Goal: Book appointment/travel/reservation

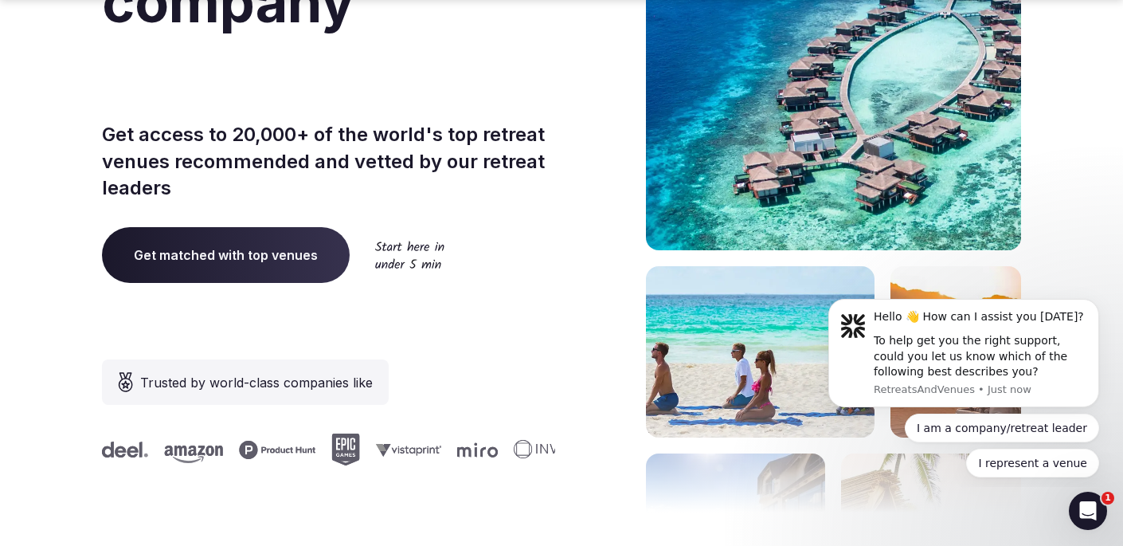
click at [220, 245] on span "Get matched with top venues" at bounding box center [226, 255] width 248 height 56
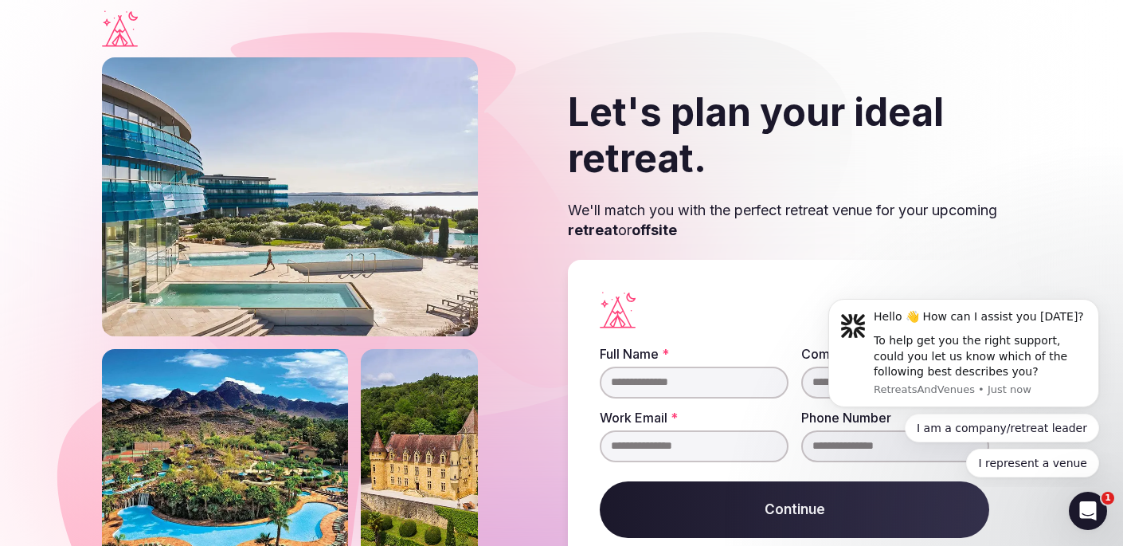
click at [731, 384] on input "Full Name *" at bounding box center [694, 382] width 189 height 32
type input "**********"
type input "***"
type input "**********"
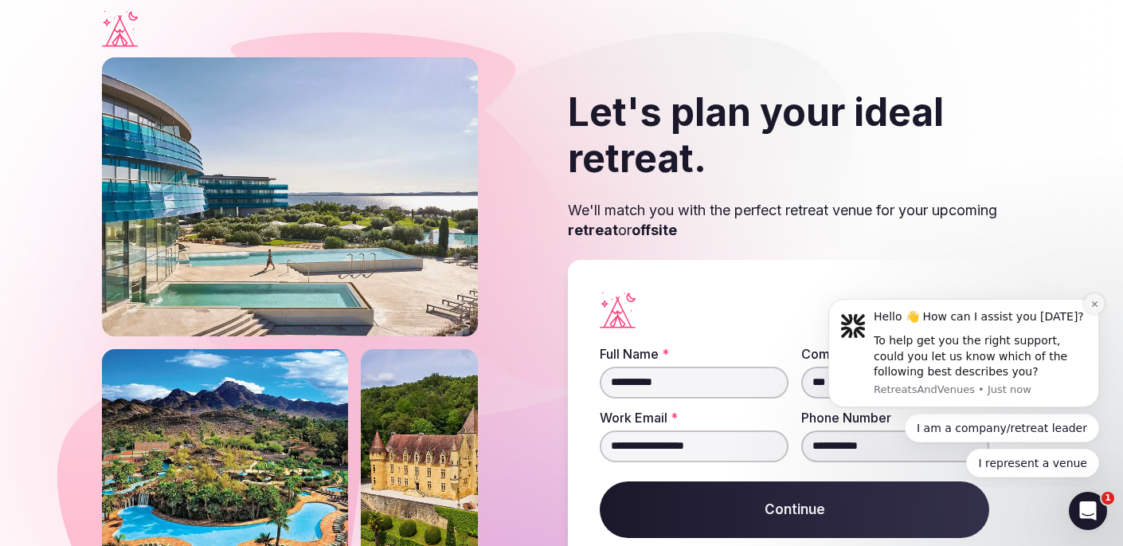
click at [1095, 304] on icon "Dismiss notification" at bounding box center [1094, 304] width 6 height 6
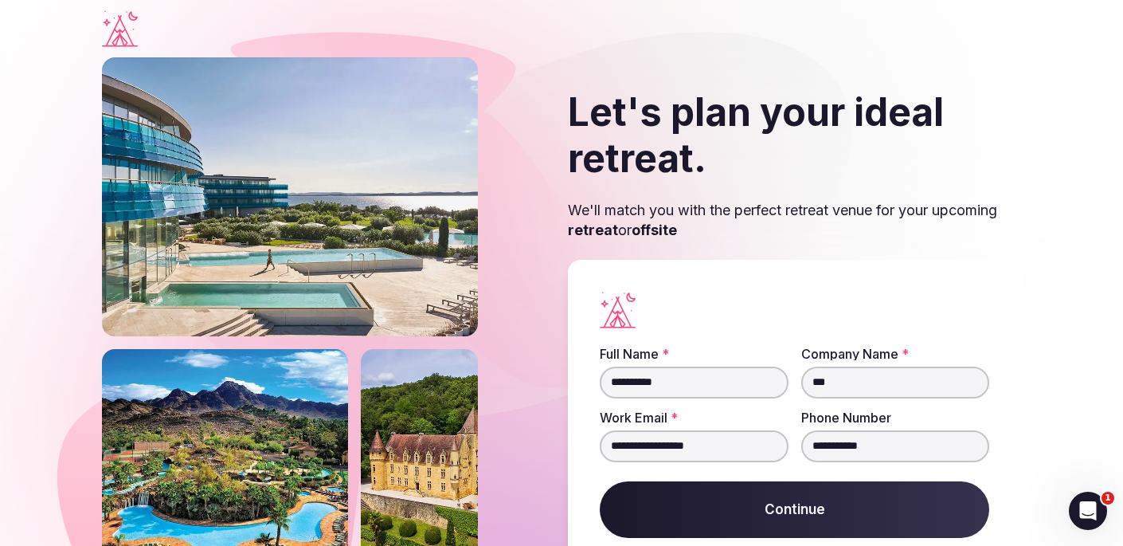
drag, startPoint x: 844, startPoint y: 380, endPoint x: 799, endPoint y: 382, distance: 44.7
click at [801, 382] on input "***" at bounding box center [895, 382] width 189 height 32
drag, startPoint x: 746, startPoint y: 447, endPoint x: 578, endPoint y: 437, distance: 168.4
click at [578, 442] on div "**********" at bounding box center [794, 436] width 453 height 352
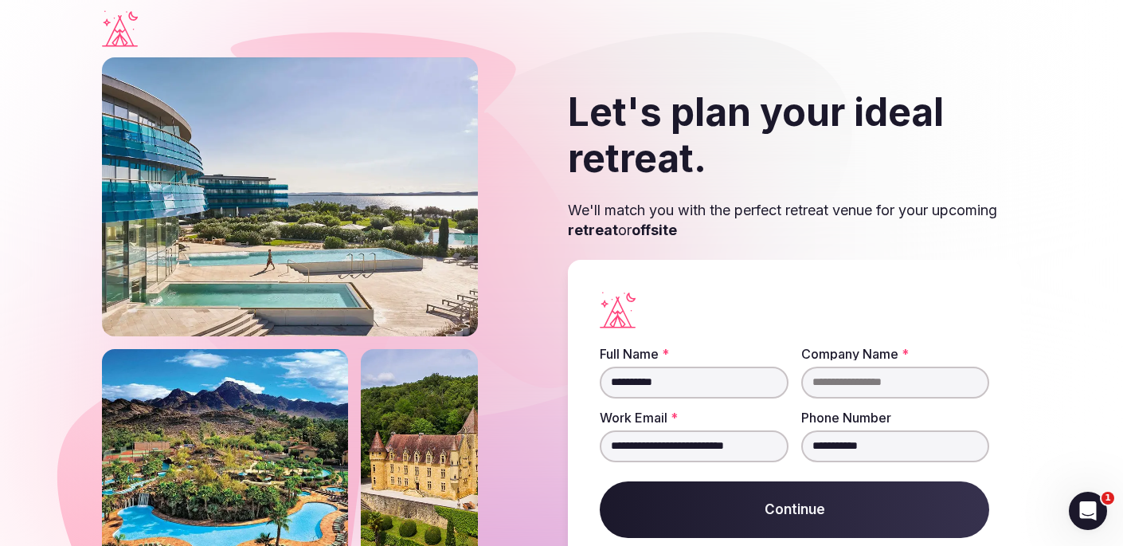
type input "**********"
click at [927, 390] on input "Company Name *" at bounding box center [895, 382] width 189 height 32
type input "*"
type input "**********"
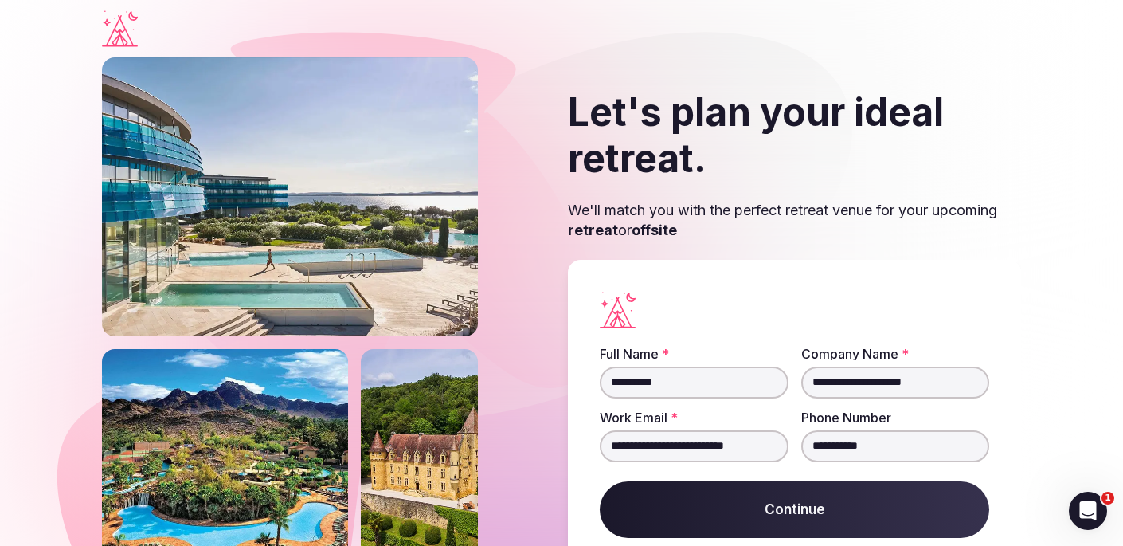
click at [805, 510] on button "Continue" at bounding box center [795, 509] width 390 height 57
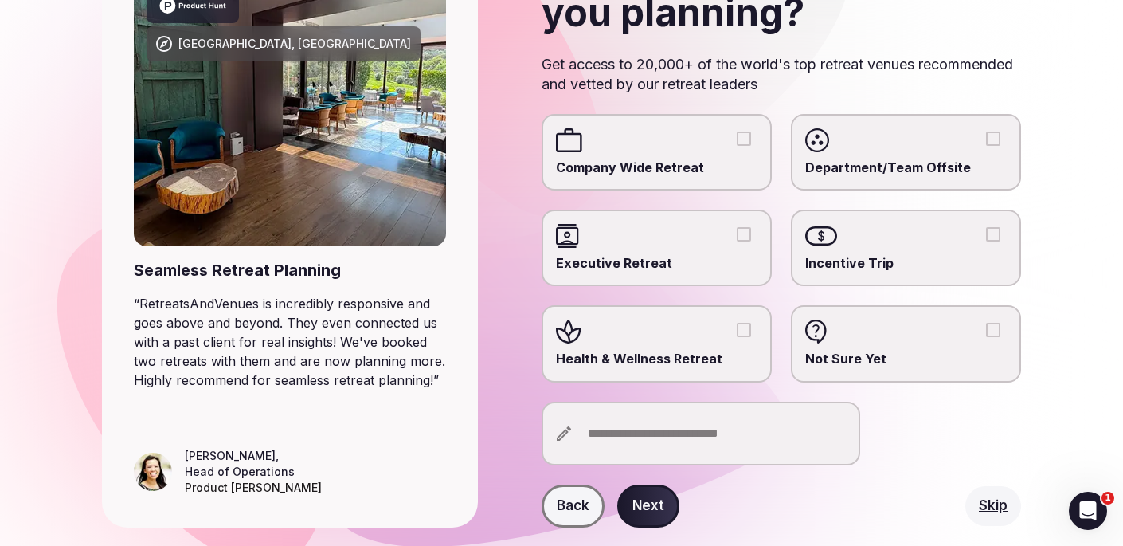
scroll to position [178, 0]
click at [749, 328] on button "Health & Wellness Retreat" at bounding box center [744, 329] width 14 height 14
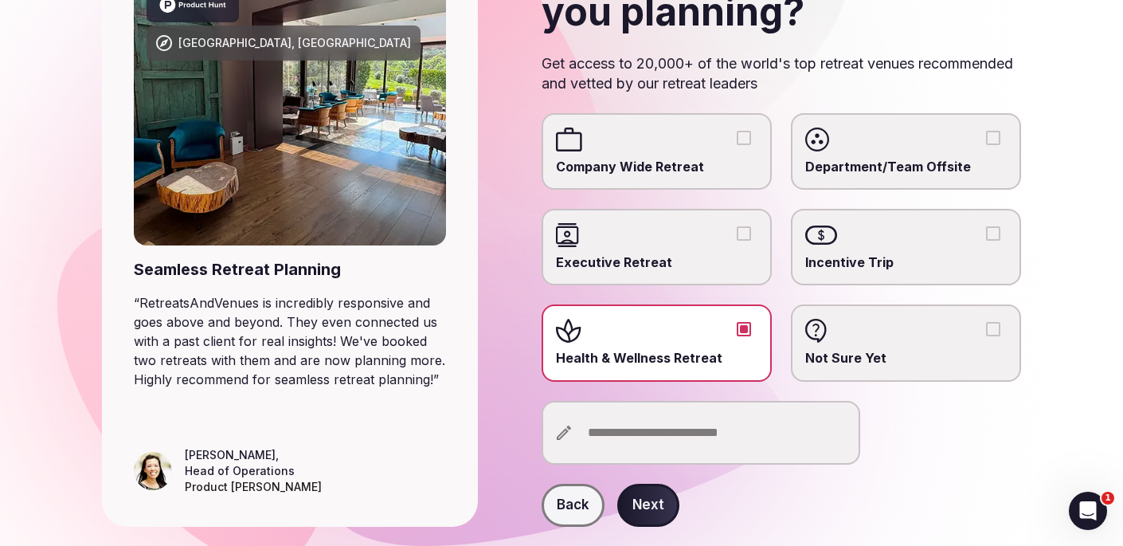
click at [714, 440] on input "text" at bounding box center [701, 433] width 319 height 64
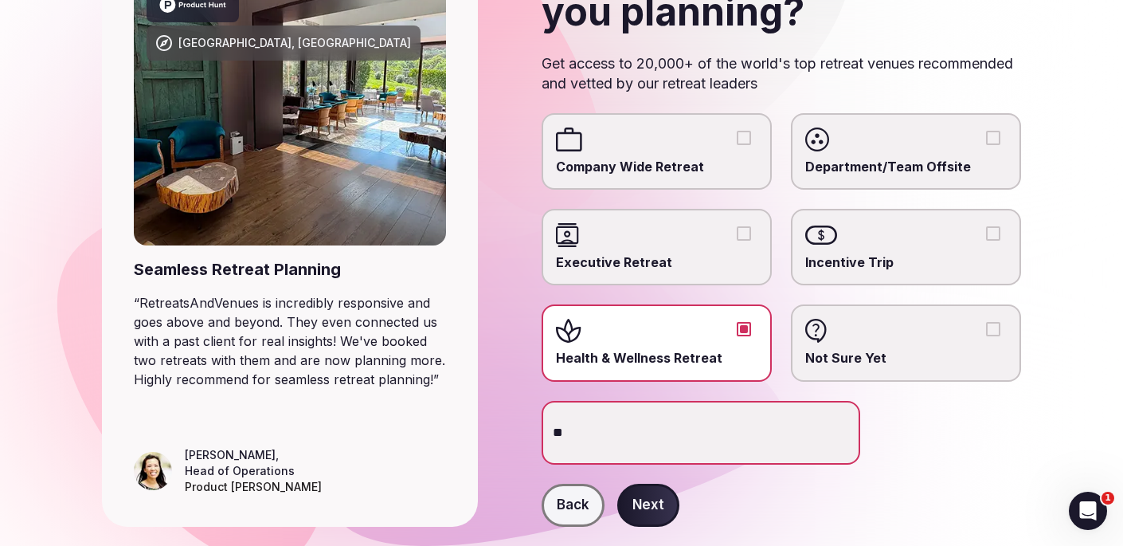
type input "*"
type input "**********"
click at [657, 503] on button "Next" at bounding box center [648, 505] width 62 height 43
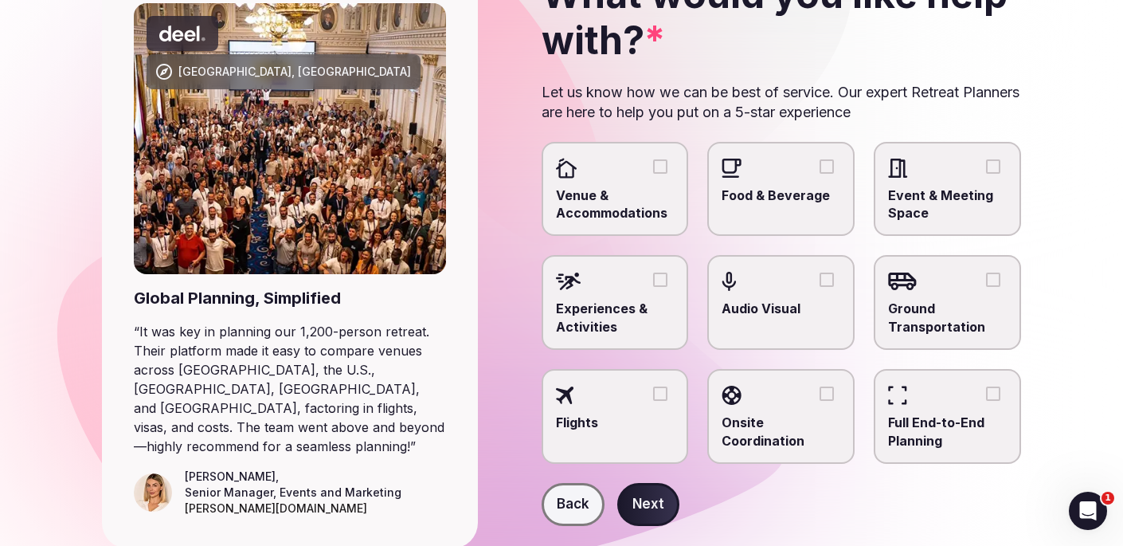
scroll to position [155, 0]
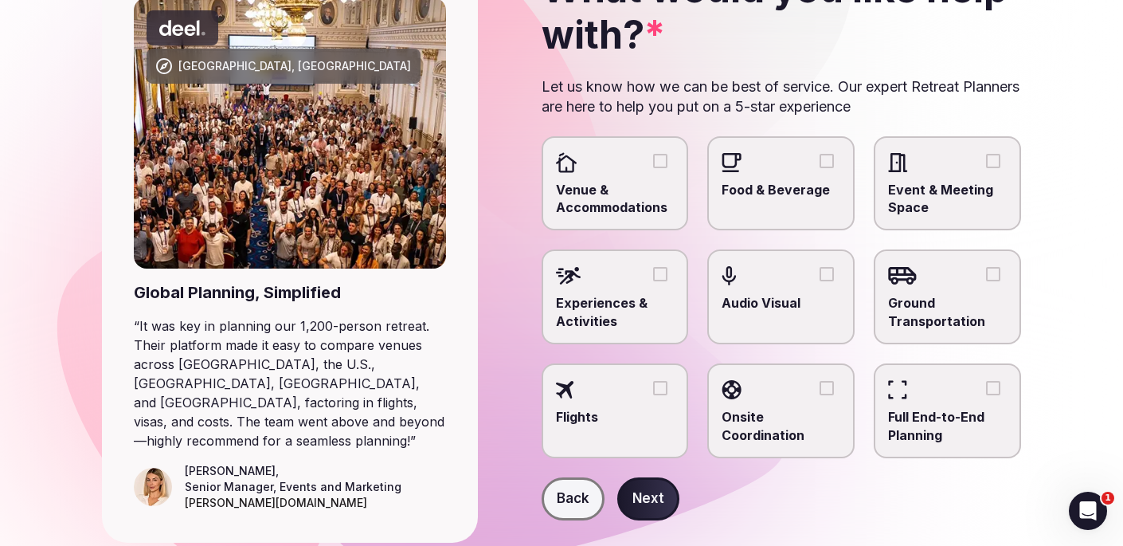
click at [664, 159] on button "Venue & Accommodations" at bounding box center [660, 161] width 14 height 14
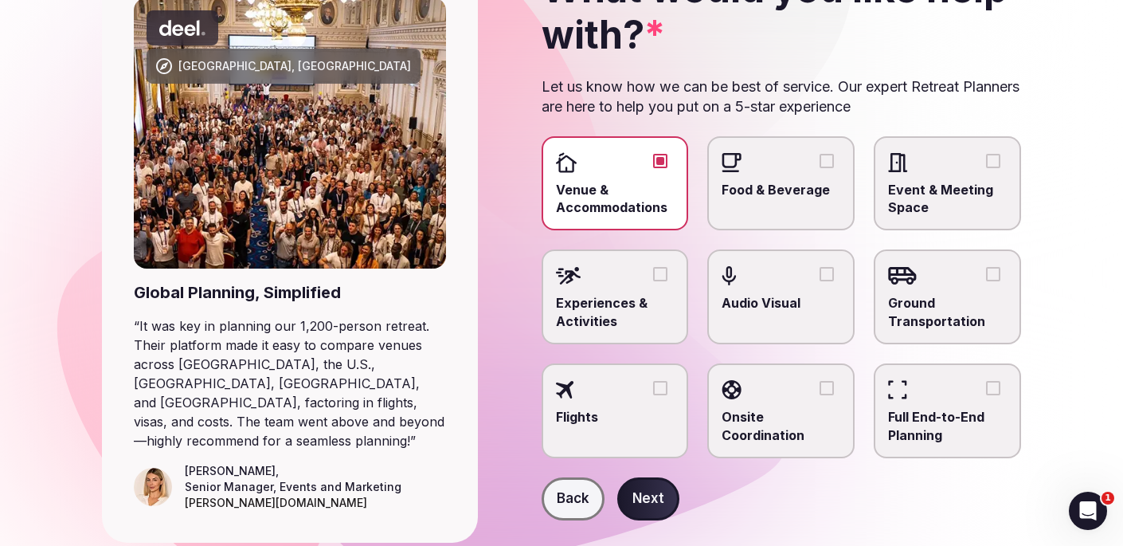
click at [827, 161] on button "Food & Beverage" at bounding box center [827, 161] width 14 height 14
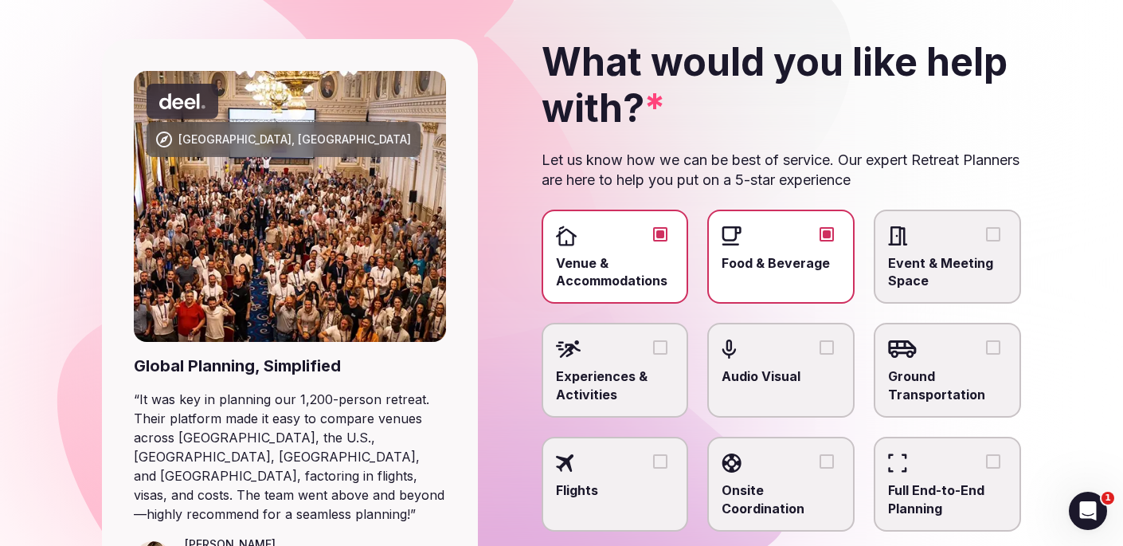
scroll to position [84, 0]
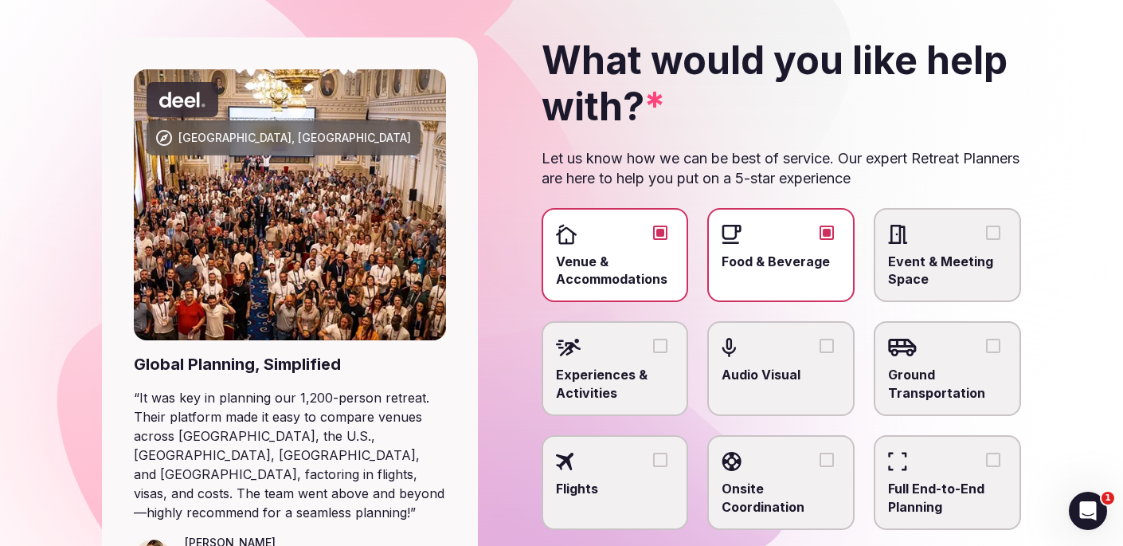
click at [831, 229] on button "Food & Beverage" at bounding box center [827, 232] width 14 height 14
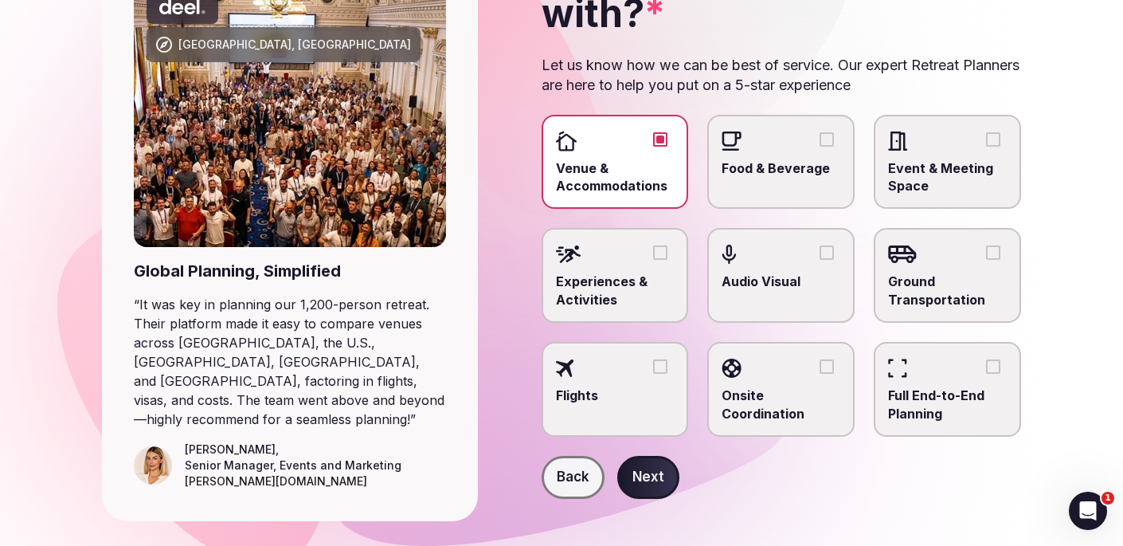
scroll to position [178, 0]
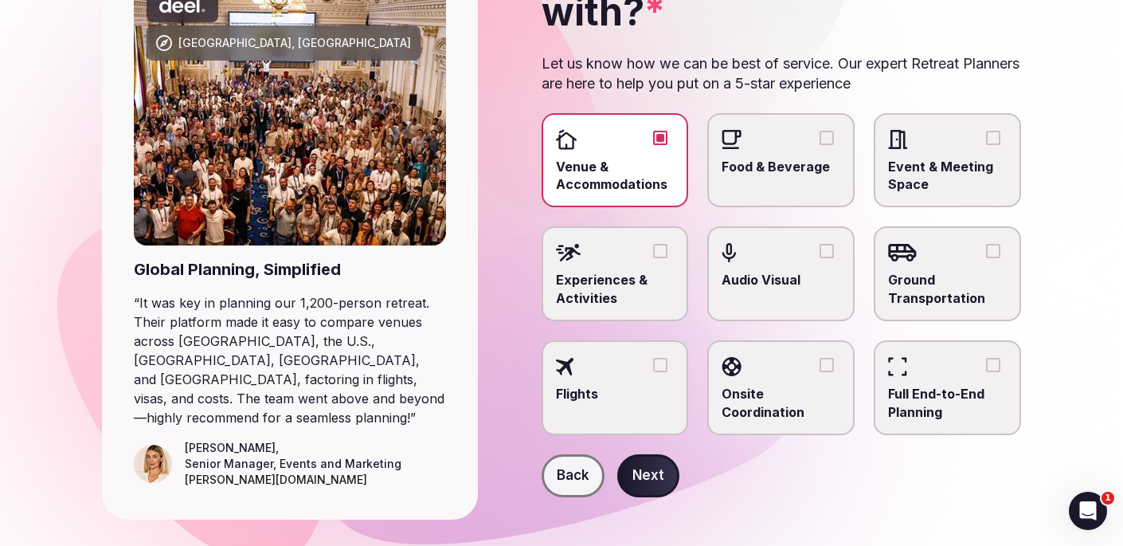
click at [651, 478] on button "Next" at bounding box center [648, 475] width 62 height 43
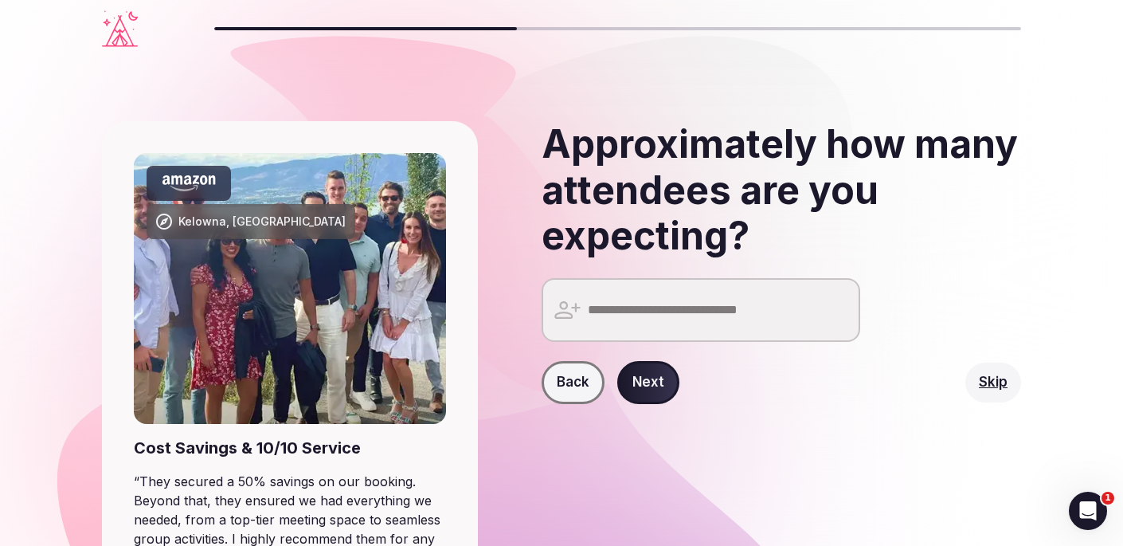
click at [676, 316] on input "number" at bounding box center [701, 310] width 319 height 64
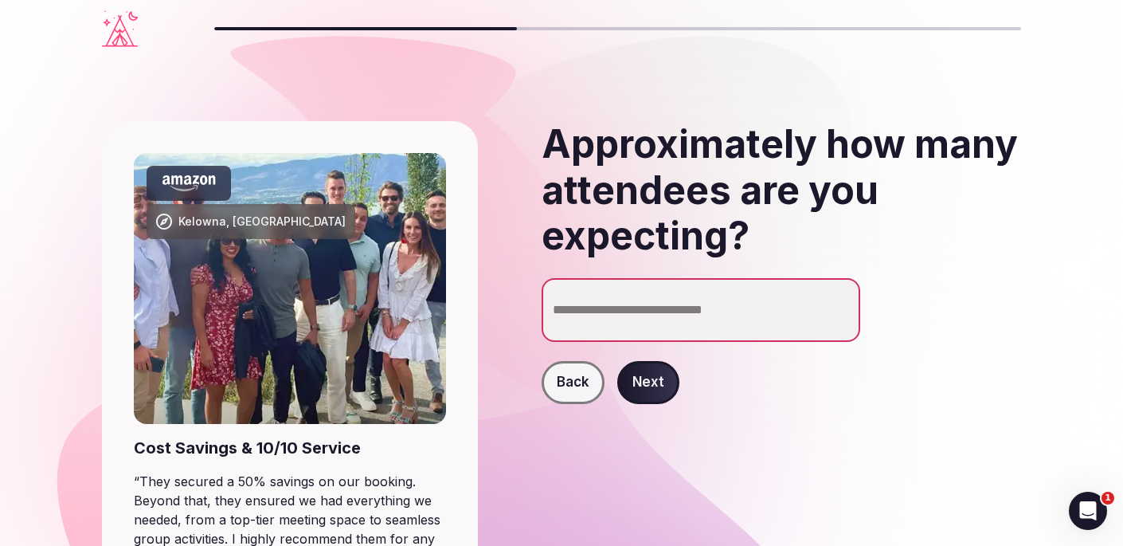
type input "**"
click at [660, 377] on button "Next" at bounding box center [648, 382] width 62 height 43
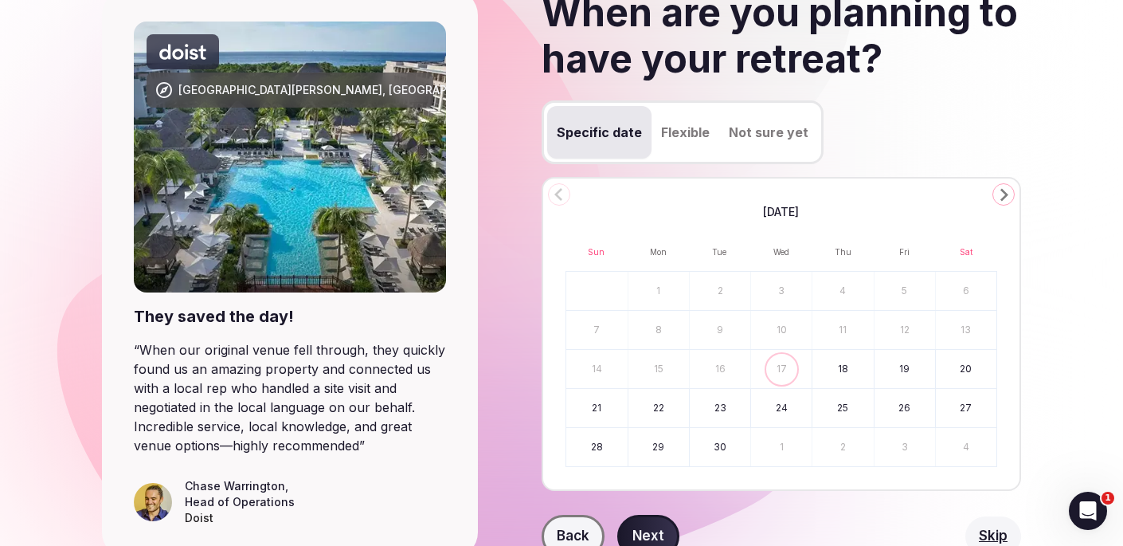
scroll to position [139, 0]
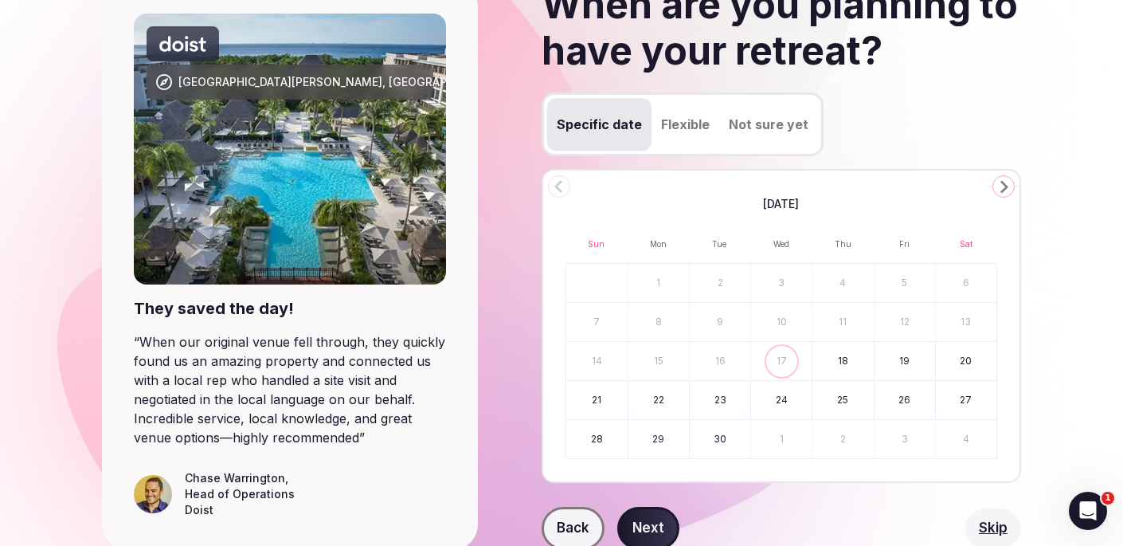
click at [1009, 187] on icon "Go to the Next Month" at bounding box center [1003, 186] width 19 height 19
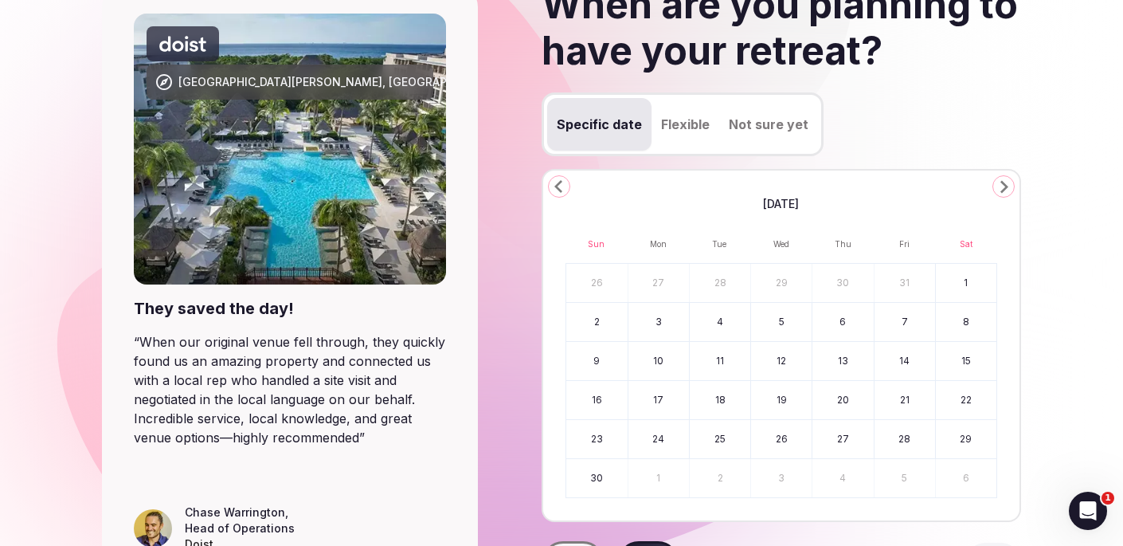
click at [1009, 187] on icon "Go to the Next Month" at bounding box center [1003, 186] width 19 height 19
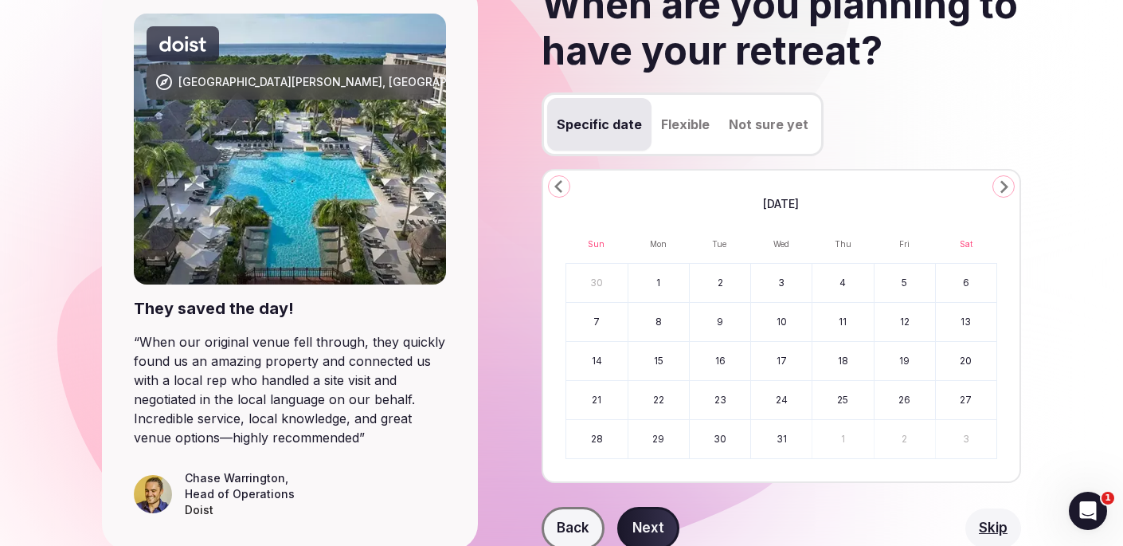
click at [1009, 187] on icon "Go to the Next Month" at bounding box center [1003, 186] width 19 height 19
click at [850, 445] on button "29" at bounding box center [843, 439] width 61 height 38
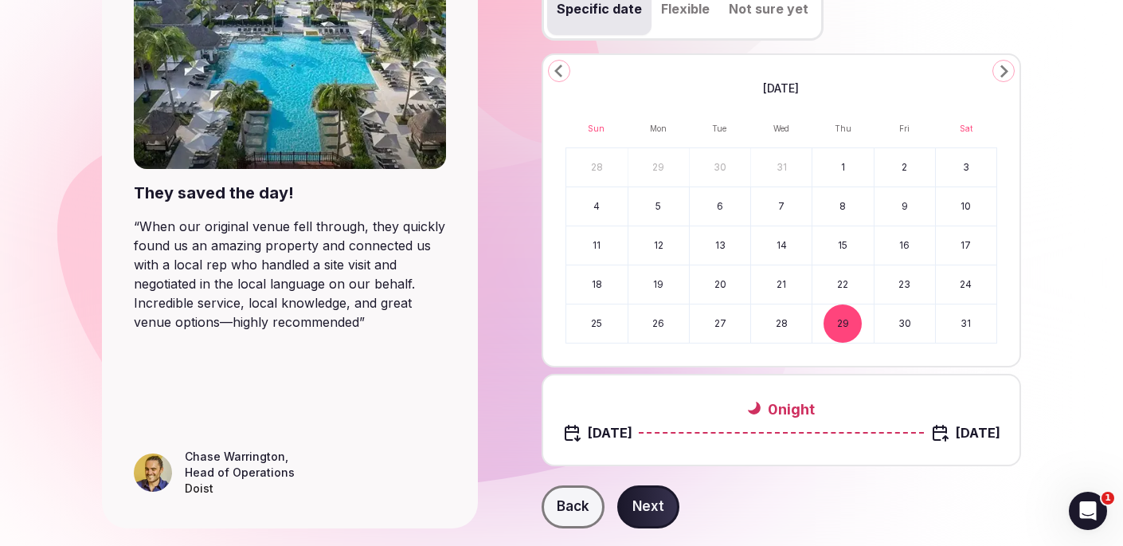
scroll to position [257, 0]
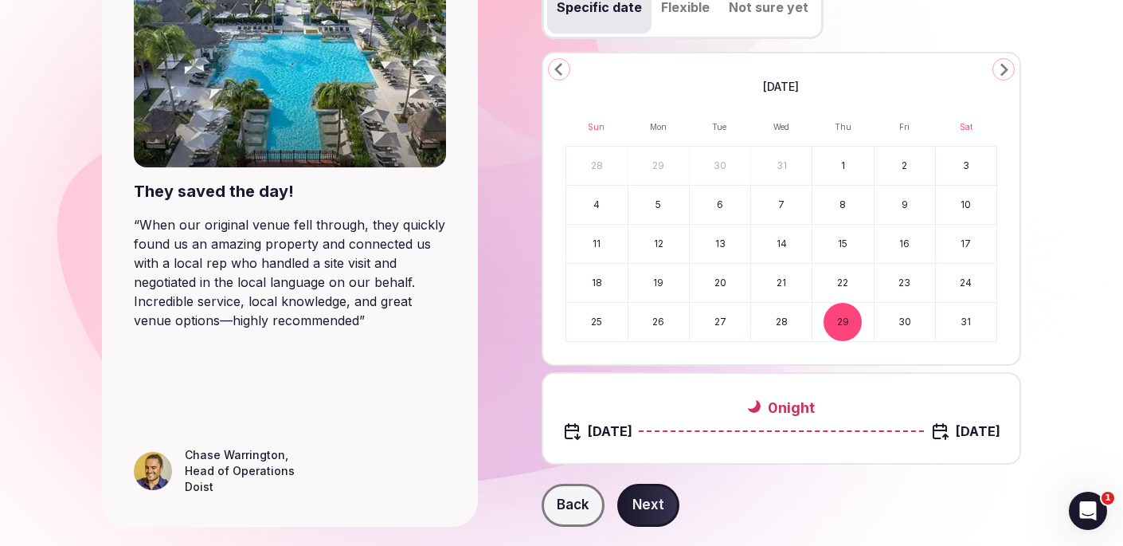
click at [1003, 63] on icon "Go to the Next Month" at bounding box center [1003, 69] width 19 height 19
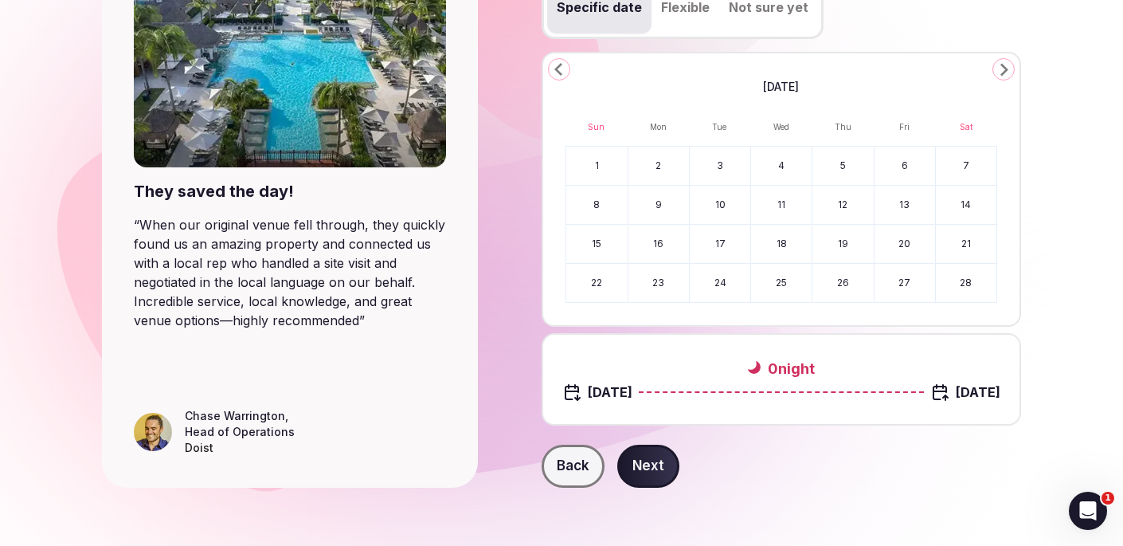
click at [740, 161] on button "3" at bounding box center [720, 166] width 61 height 38
click at [648, 464] on button "Next" at bounding box center [648, 466] width 62 height 43
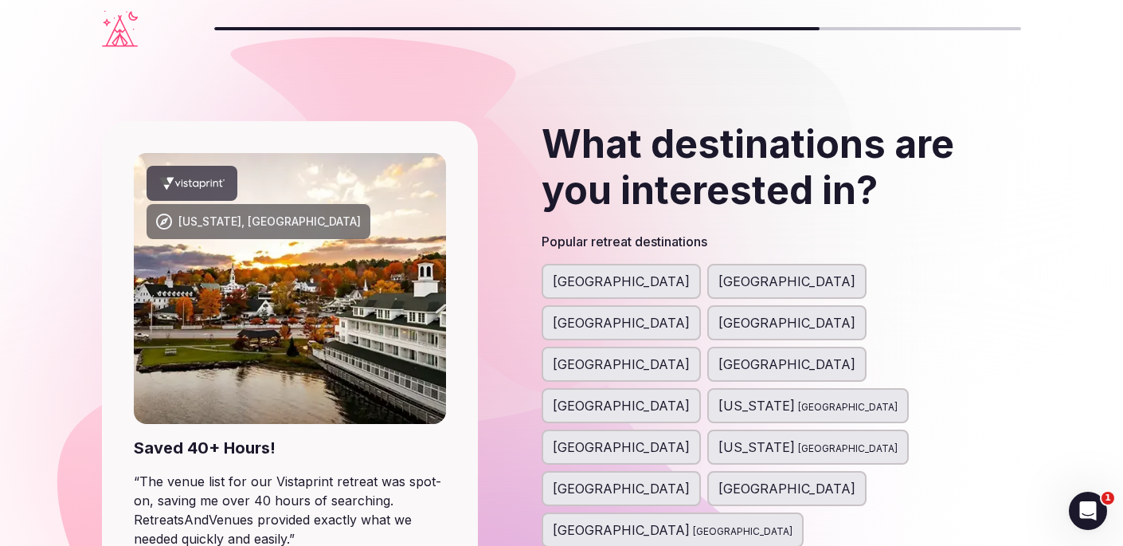
click at [798, 441] on span "[GEOGRAPHIC_DATA]" at bounding box center [848, 449] width 100 height 16
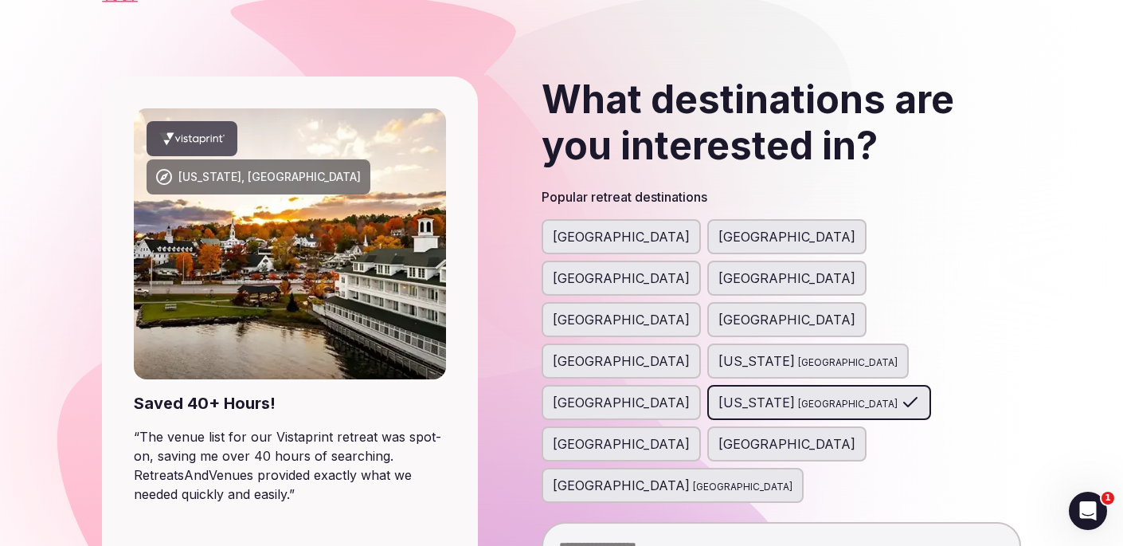
scroll to position [65, 0]
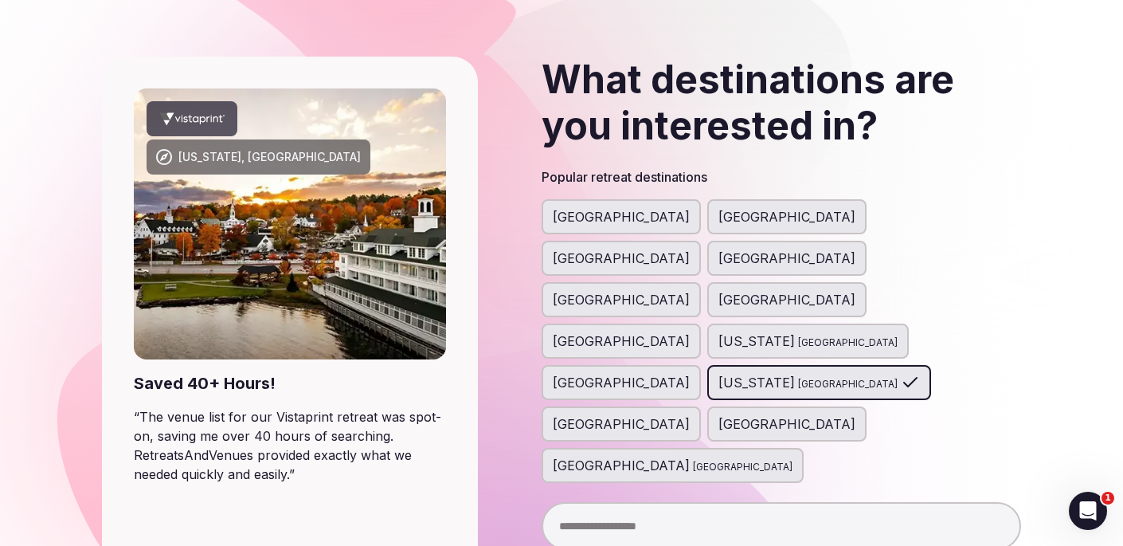
click at [614, 502] on input "text" at bounding box center [782, 526] width 480 height 48
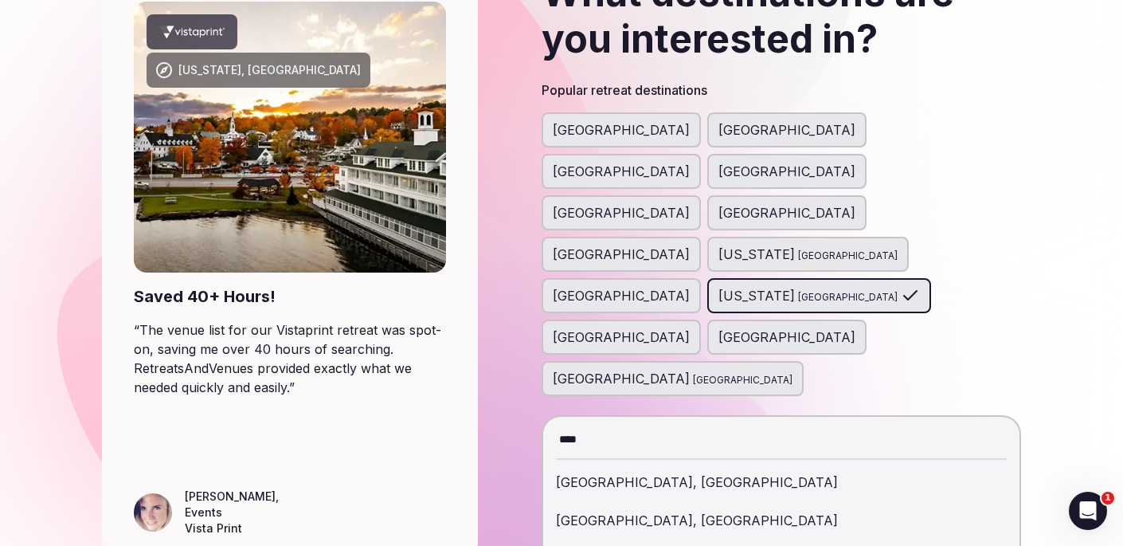
scroll to position [159, 0]
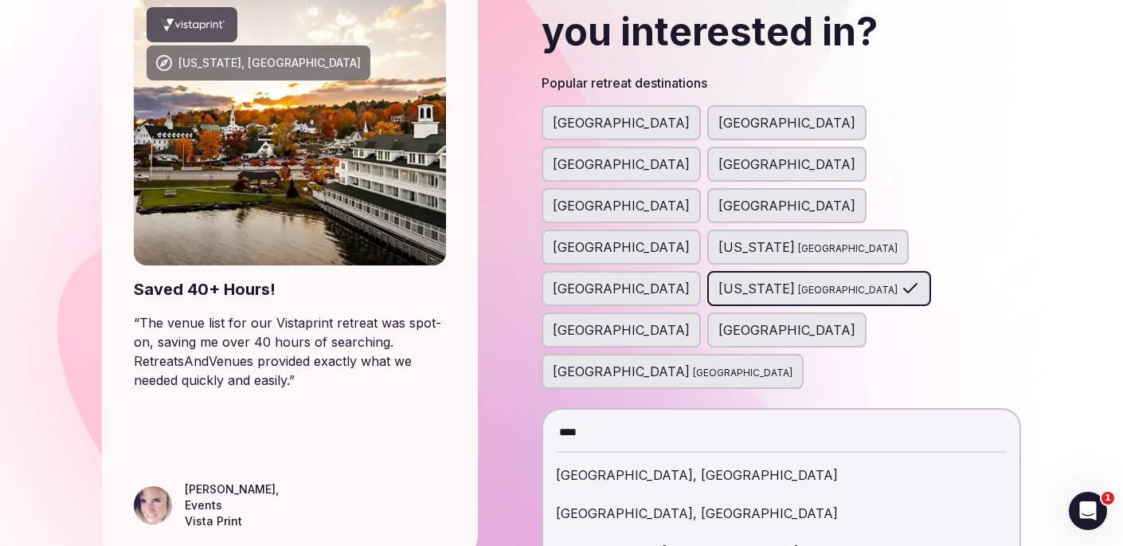
type input "****"
click at [624, 494] on div "[GEOGRAPHIC_DATA], [GEOGRAPHIC_DATA]" at bounding box center [782, 513] width 452 height 38
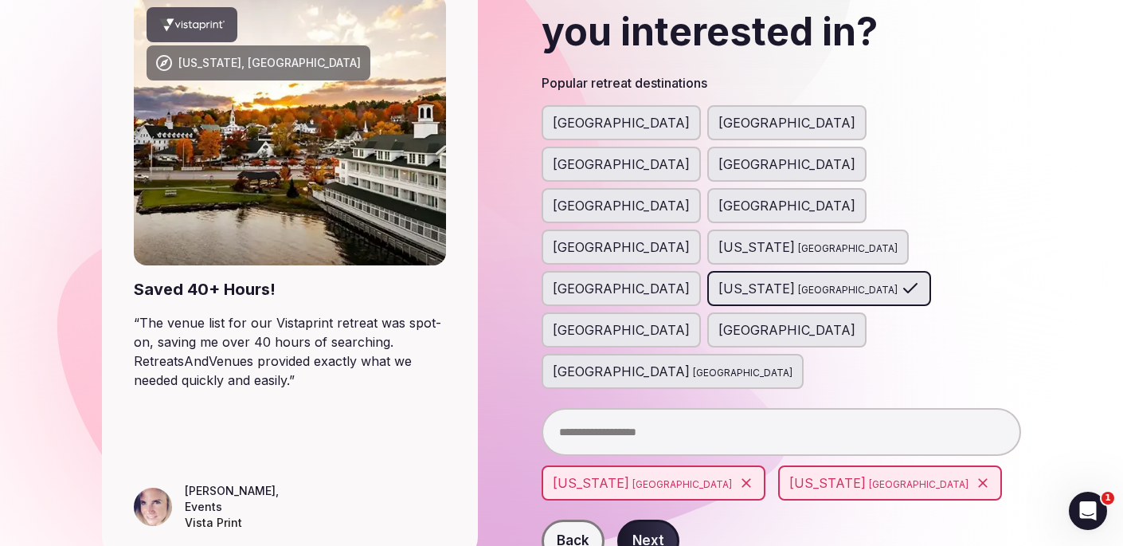
click at [975, 475] on icon at bounding box center [983, 483] width 16 height 16
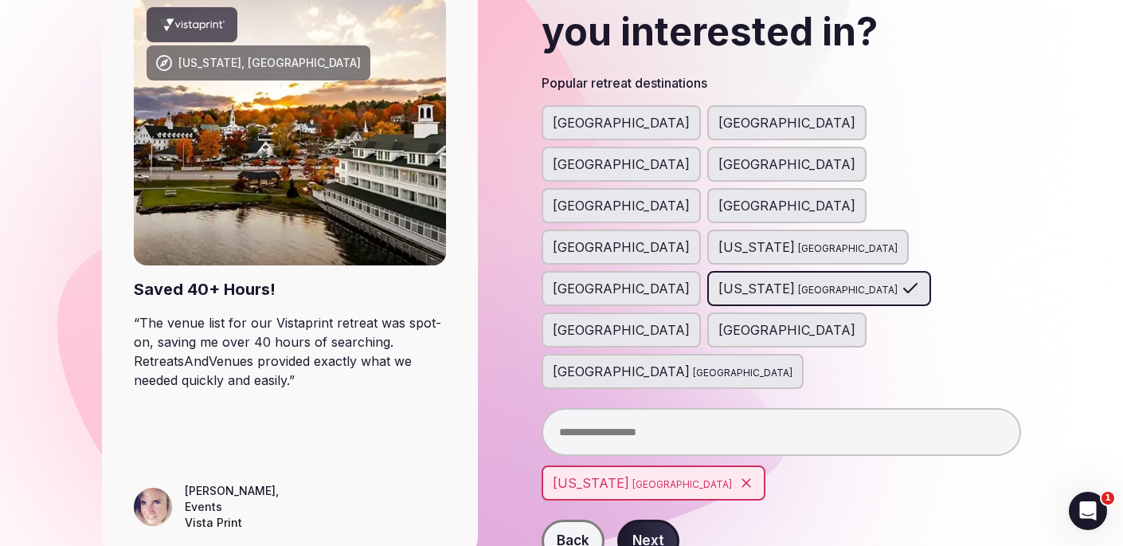
click at [639, 519] on button "Next" at bounding box center [648, 540] width 62 height 43
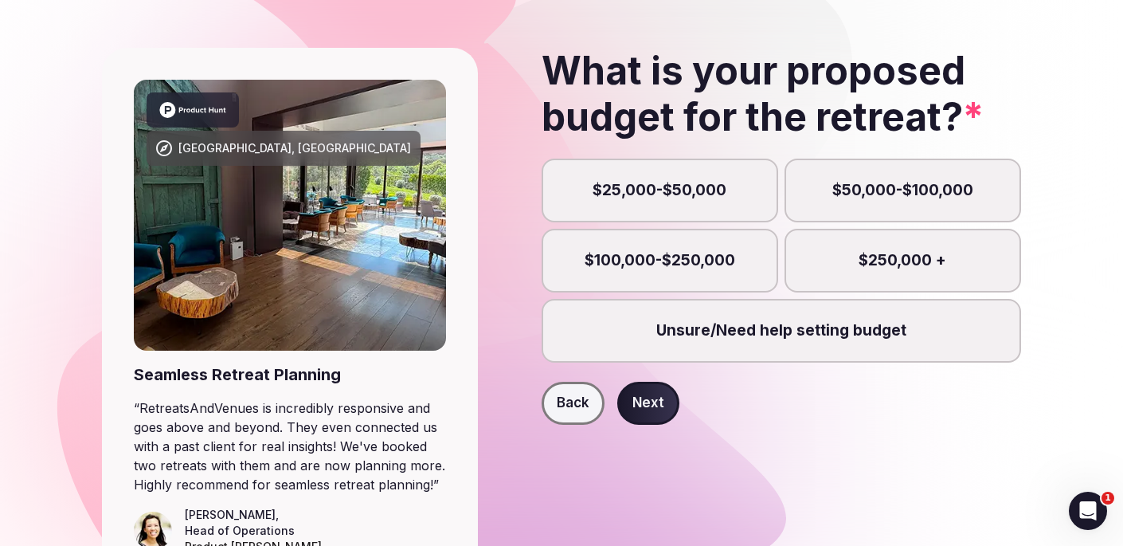
scroll to position [75, 0]
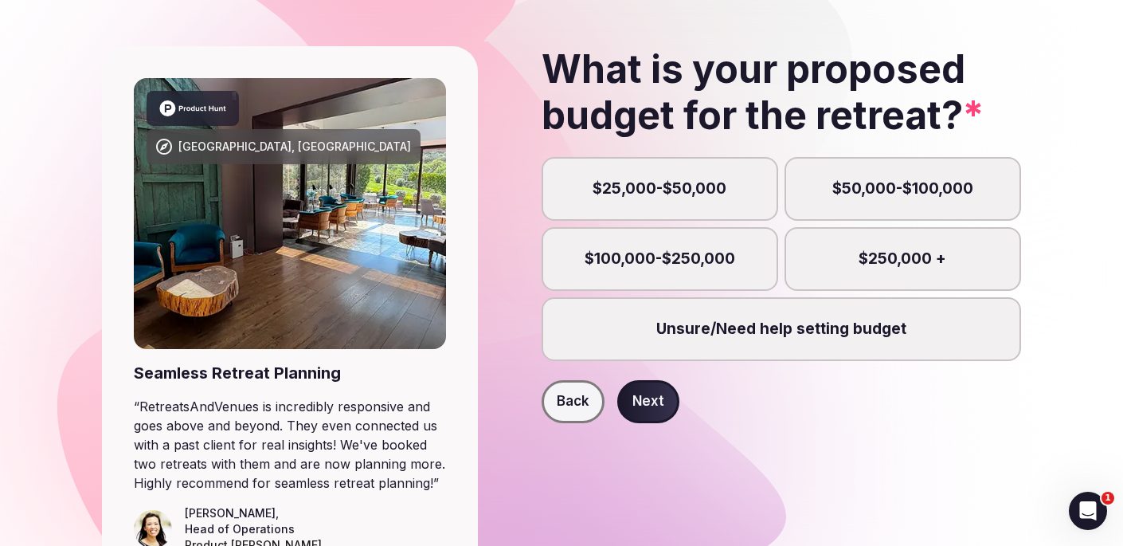
click at [817, 332] on label "Unsure/Need help setting budget" at bounding box center [782, 329] width 480 height 64
click at [797, 332] on button "Unsure/Need help setting budget" at bounding box center [789, 338] width 16 height 16
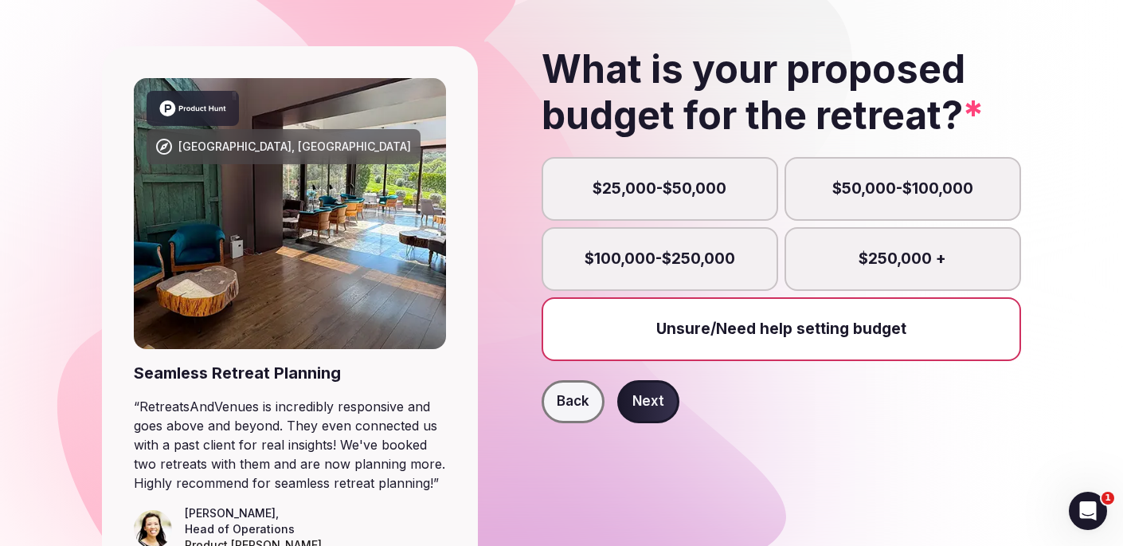
scroll to position [8, 0]
click at [704, 185] on label "$25,000-$50,000" at bounding box center [660, 189] width 237 height 64
click at [676, 190] on button "$25,000-$50,000" at bounding box center [668, 198] width 16 height 16
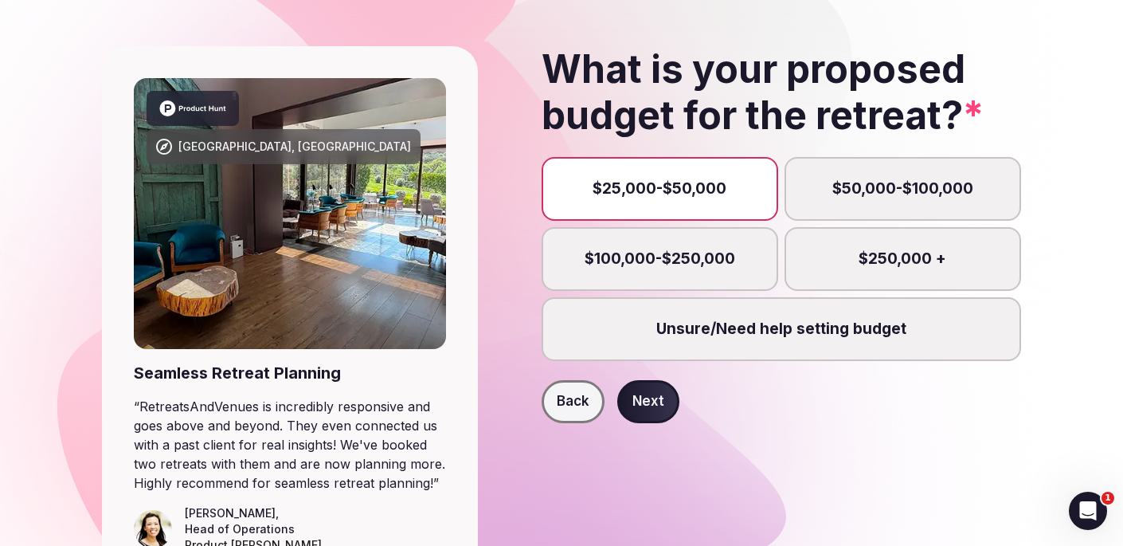
click at [651, 399] on button "Next" at bounding box center [648, 401] width 62 height 43
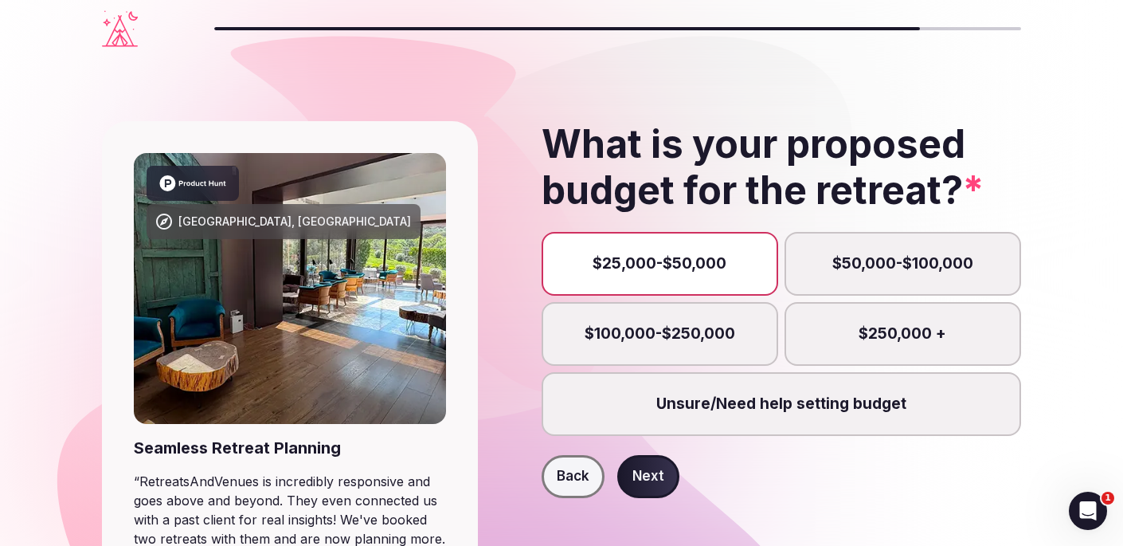
click at [662, 468] on button "Next" at bounding box center [648, 476] width 62 height 43
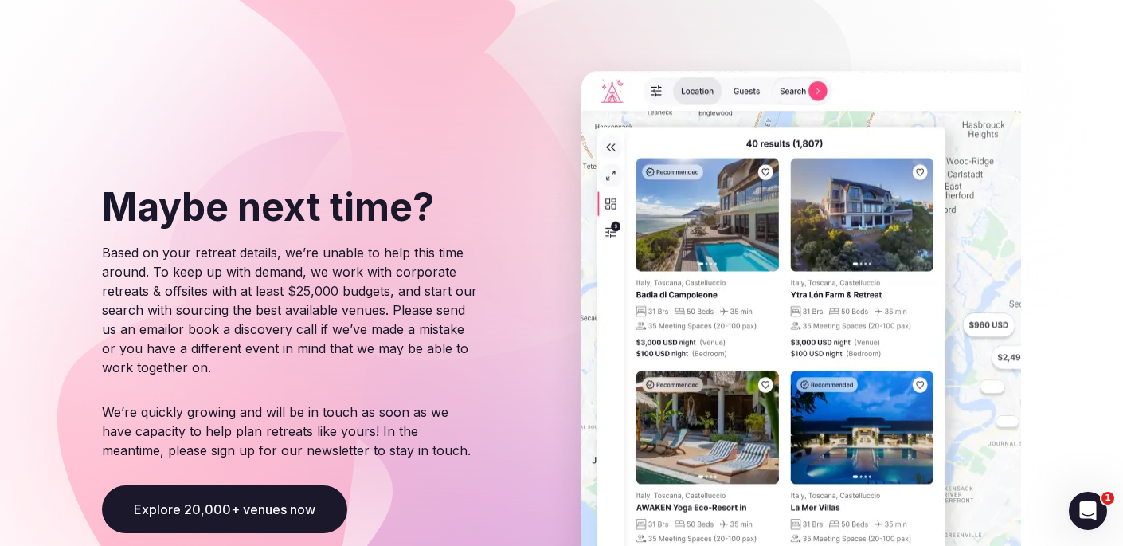
scroll to position [80, 0]
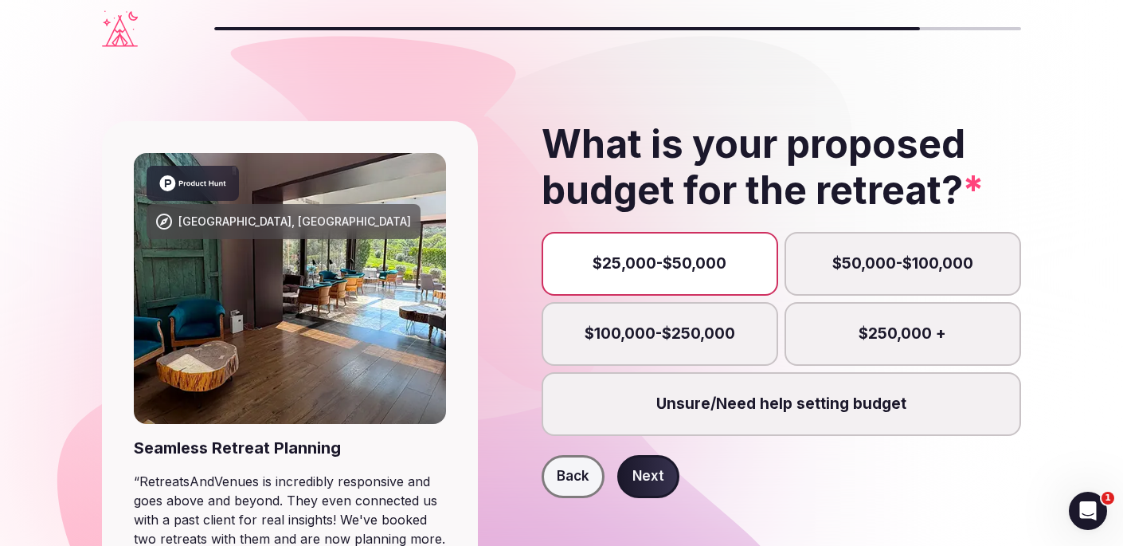
scroll to position [1, 0]
click at [758, 407] on label "Unsure/Need help setting budget" at bounding box center [782, 403] width 480 height 64
click at [781, 407] on button "Unsure/Need help setting budget" at bounding box center [789, 412] width 16 height 16
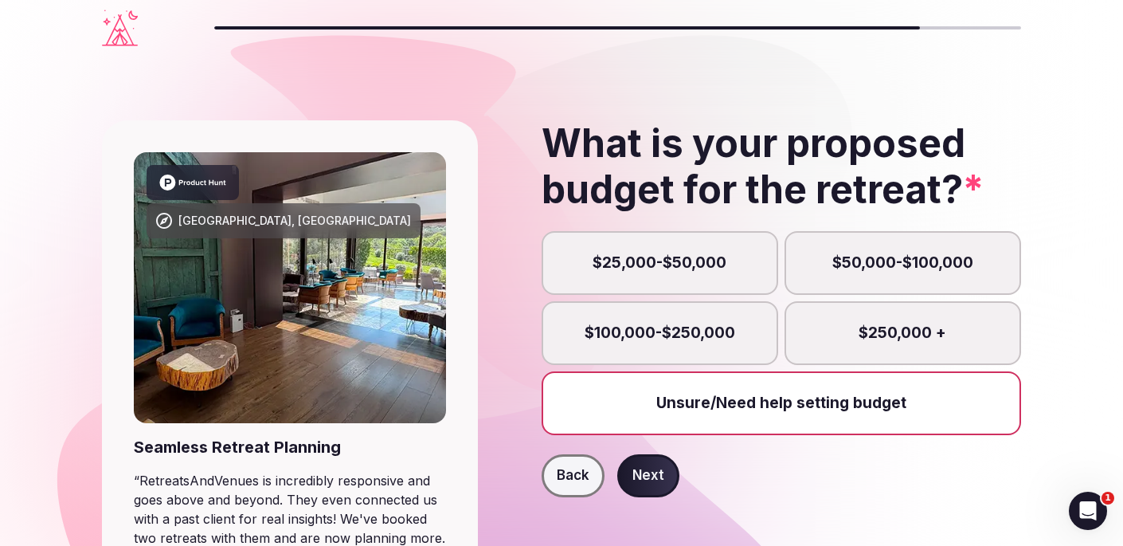
scroll to position [8, 0]
click at [653, 472] on button "Next" at bounding box center [648, 475] width 62 height 43
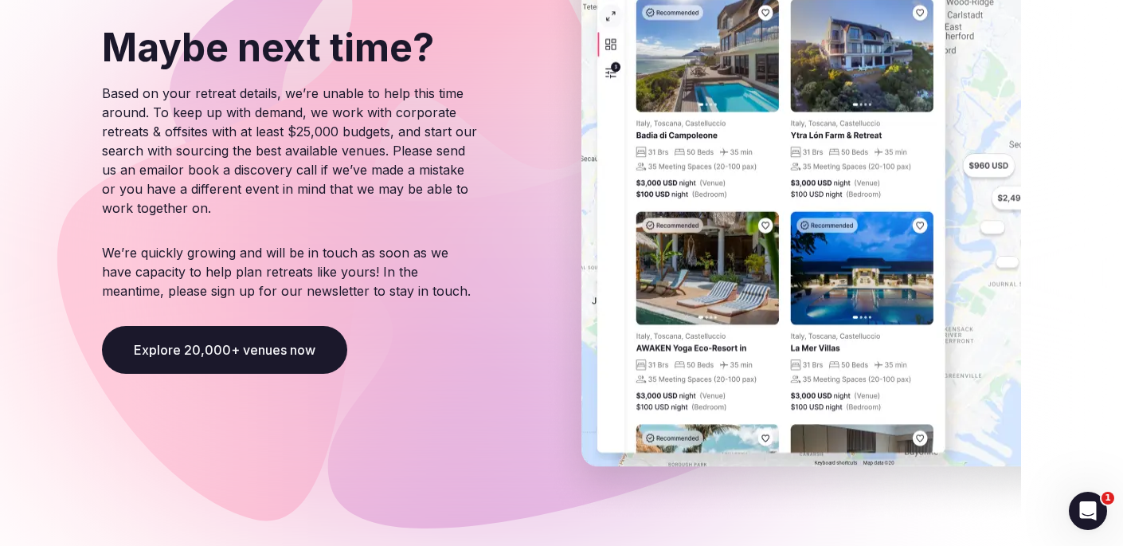
scroll to position [233, 0]
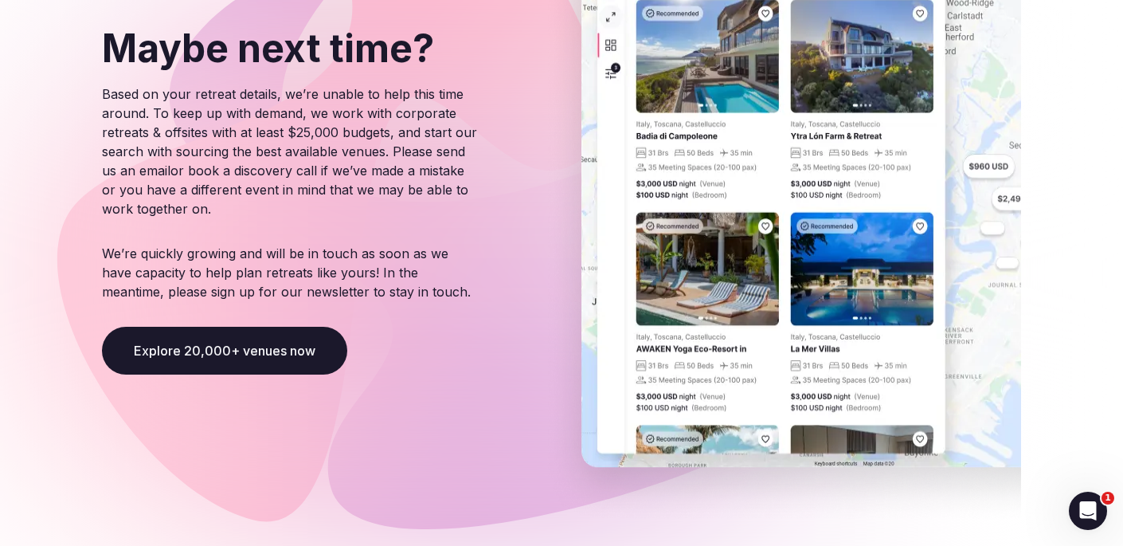
click at [227, 347] on button "Explore 20,000+ venues now" at bounding box center [224, 351] width 245 height 48
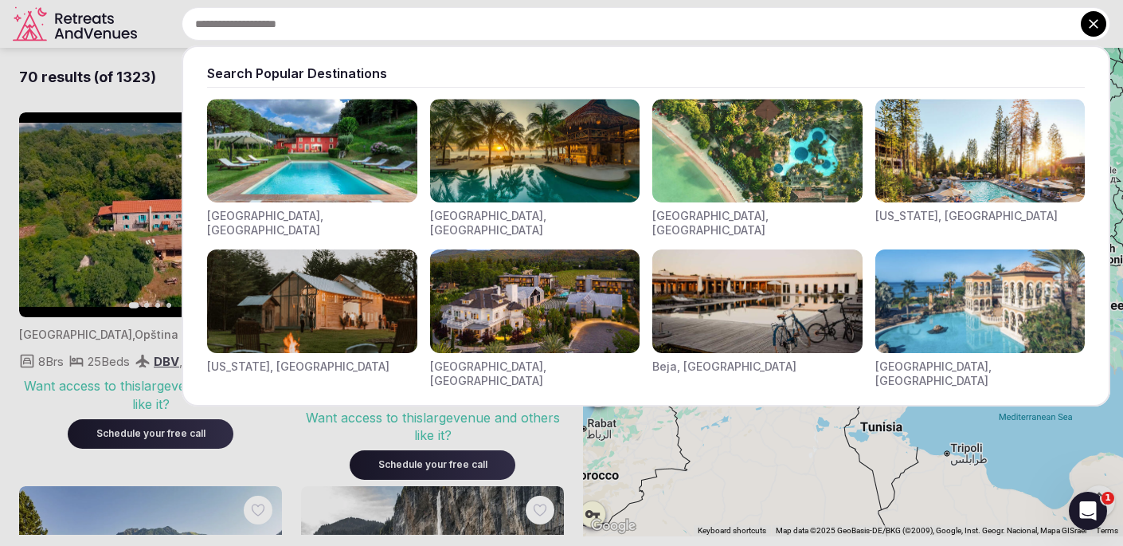
click at [402, 33] on input "text" at bounding box center [646, 23] width 929 height 33
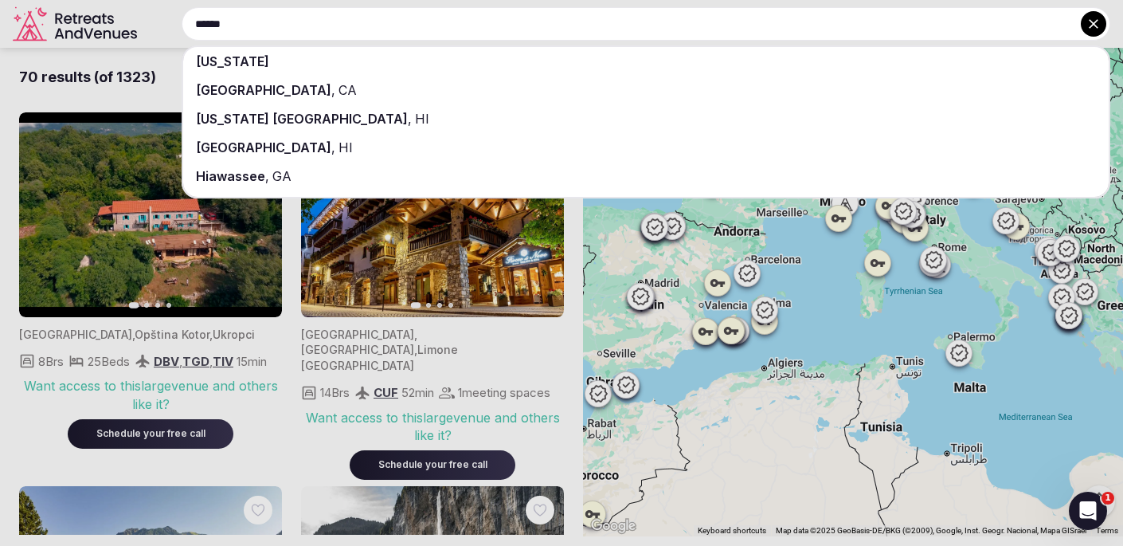
type input "******"
click at [424, 58] on div "[US_STATE]" at bounding box center [646, 61] width 926 height 29
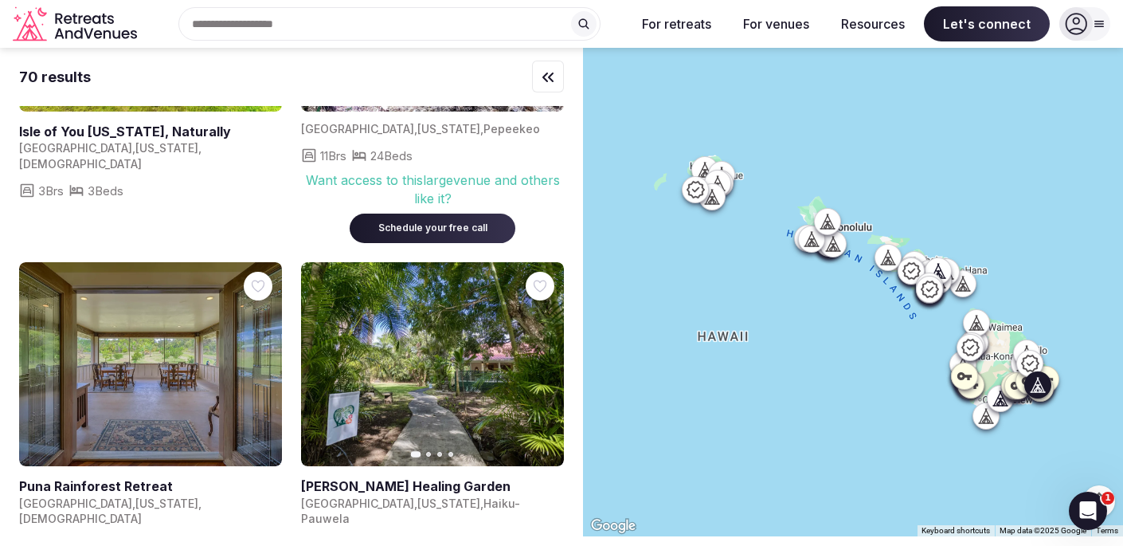
scroll to position [8165, 0]
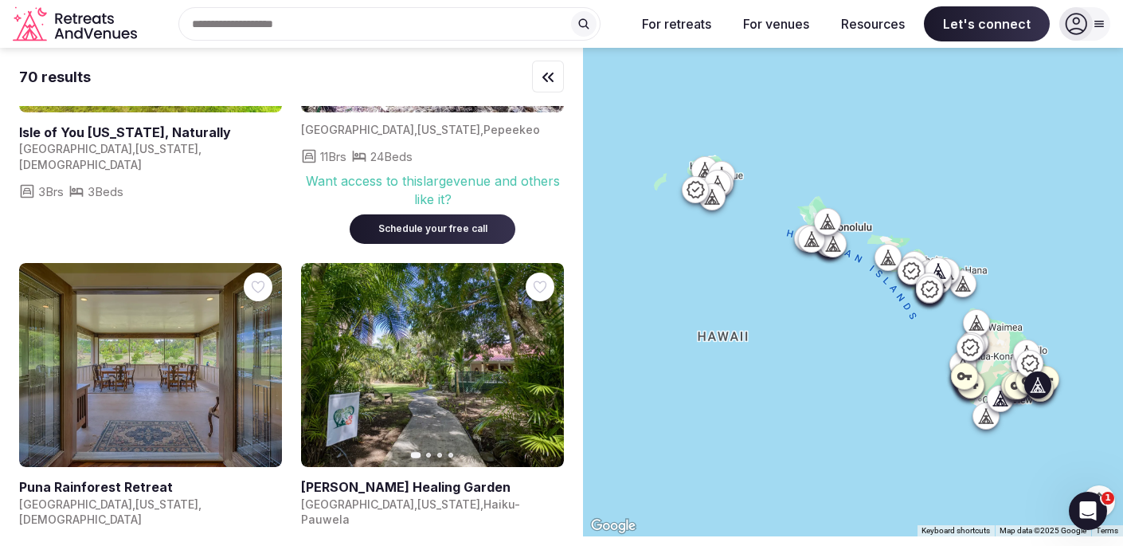
click at [143, 263] on link at bounding box center [150, 365] width 263 height 205
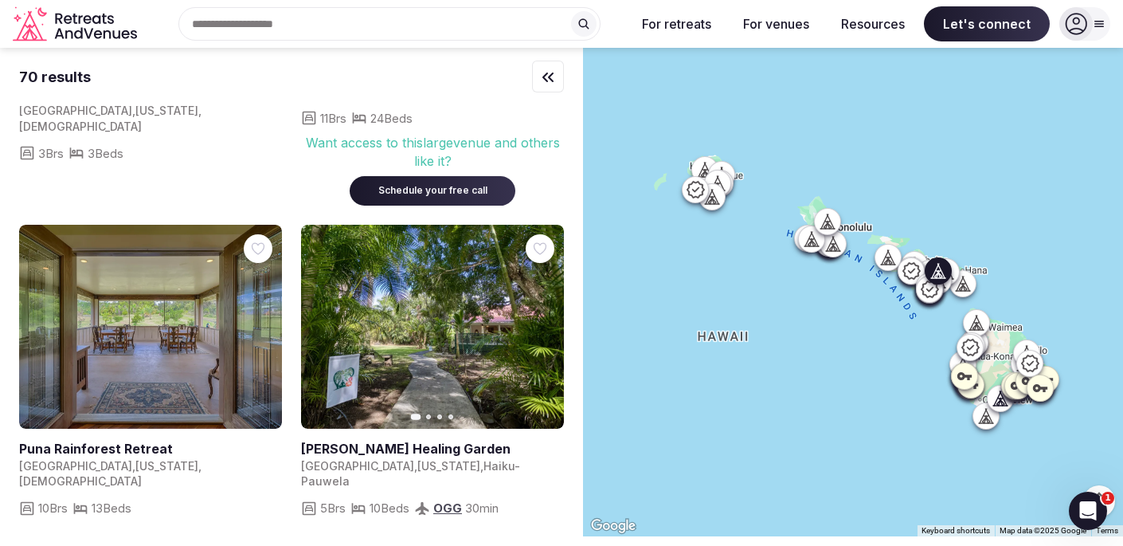
scroll to position [8206, 0]
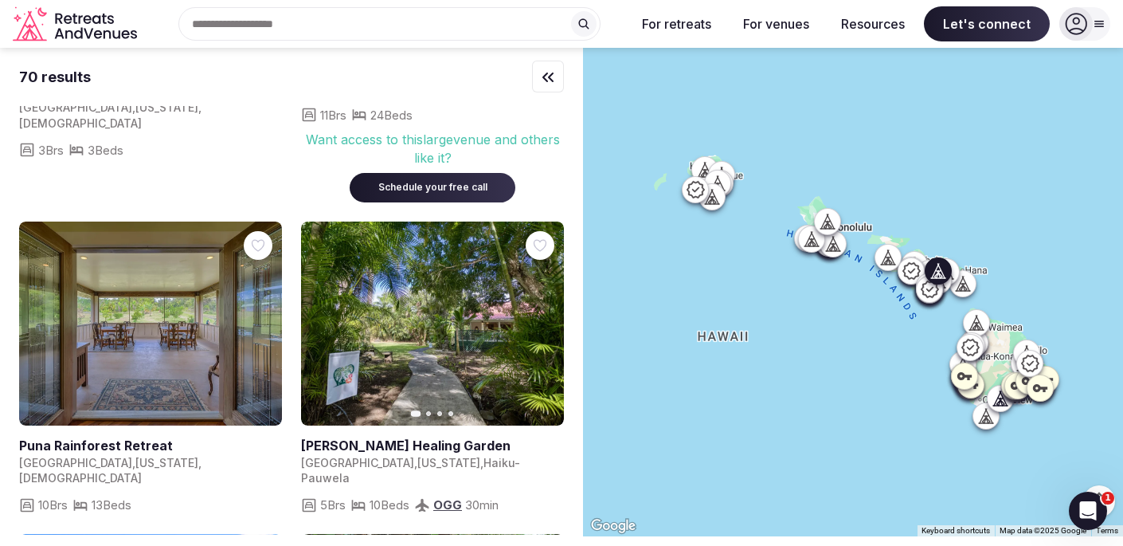
click at [416, 300] on link at bounding box center [432, 323] width 263 height 205
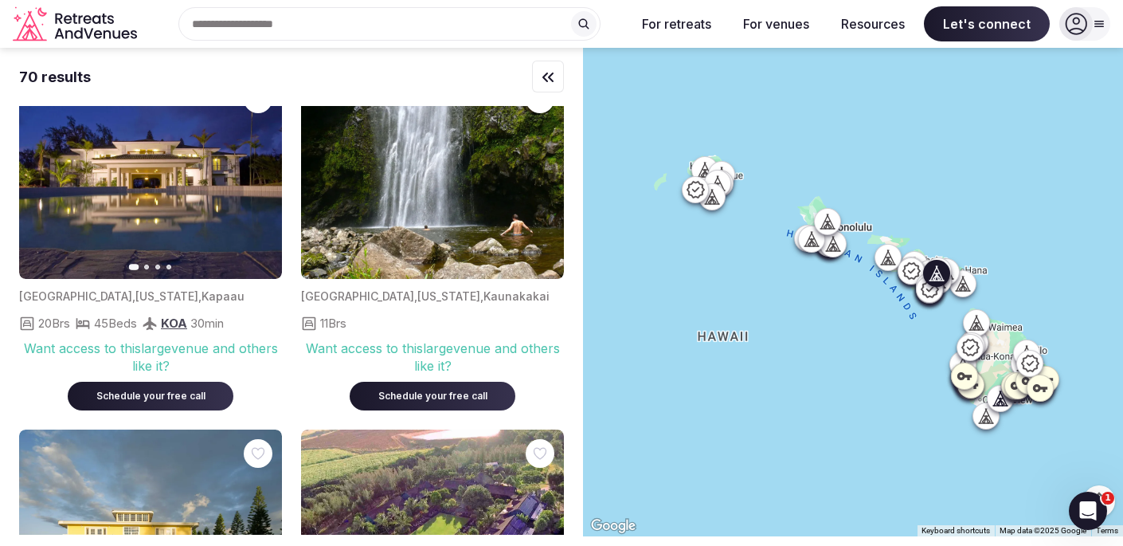
scroll to position [6575, 0]
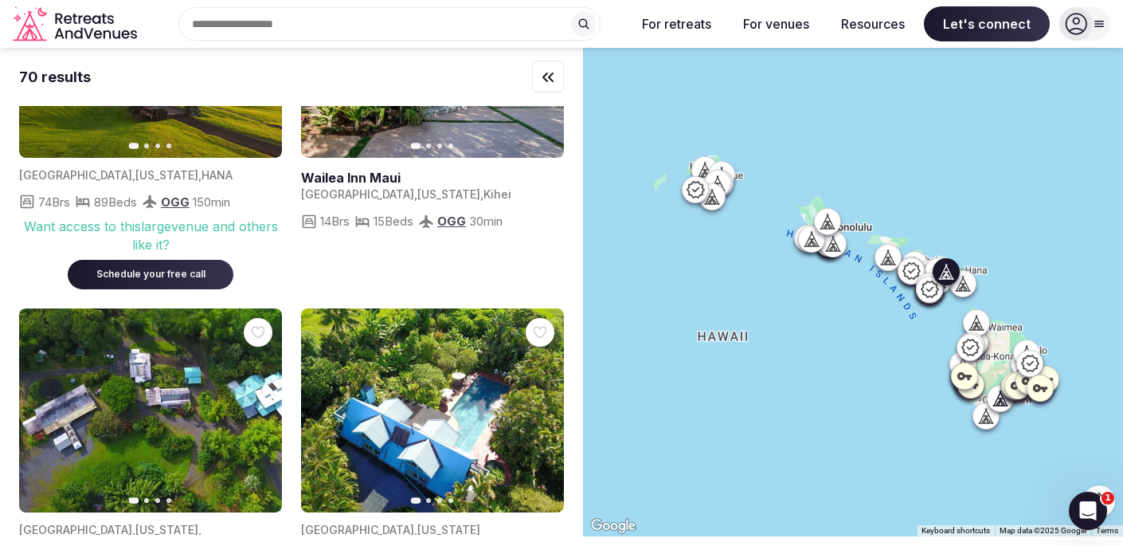
scroll to position [5991, 0]
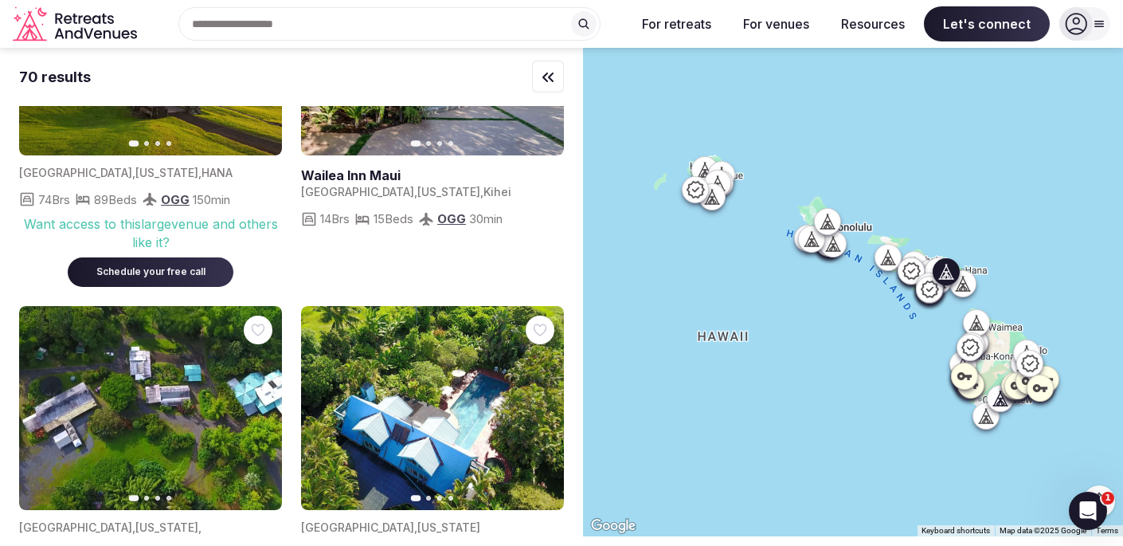
click at [492, 350] on img at bounding box center [432, 408] width 263 height 205
click at [457, 306] on img at bounding box center [432, 408] width 263 height 205
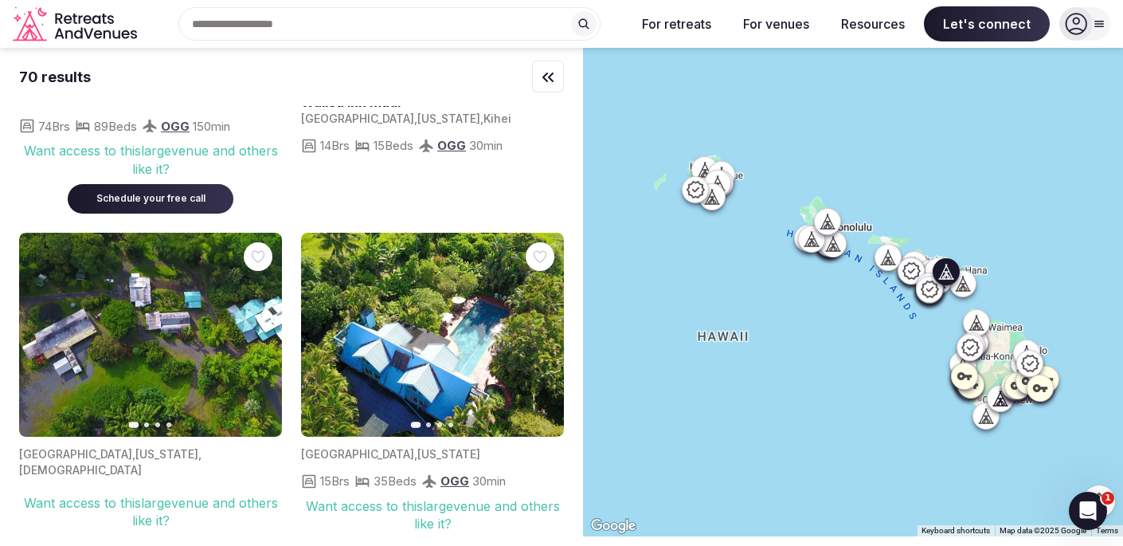
scroll to position [6067, 0]
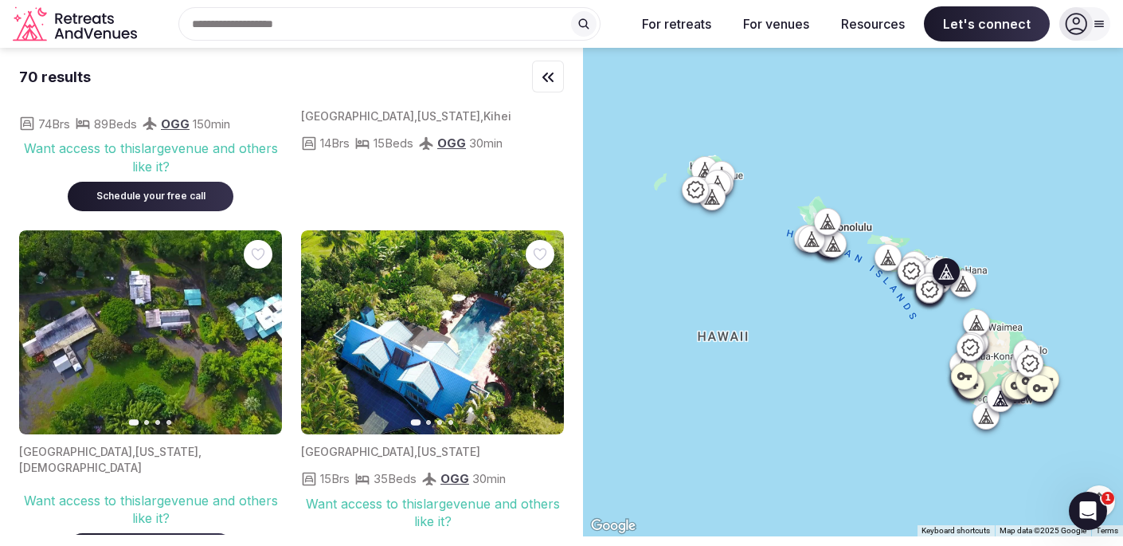
click at [534, 319] on button "Next slide" at bounding box center [541, 331] width 25 height 25
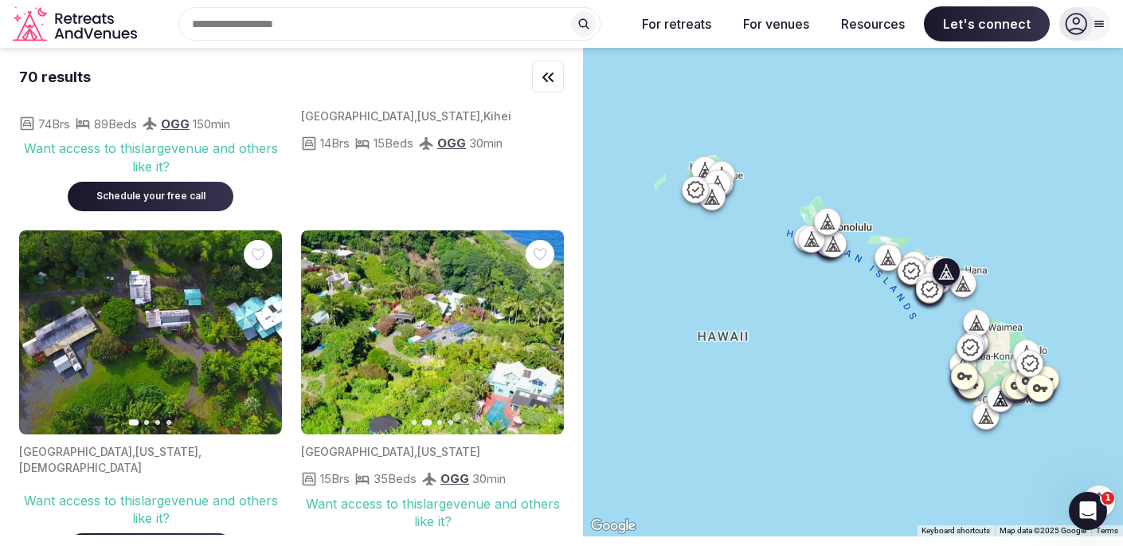
click at [535, 319] on button "Next slide" at bounding box center [541, 331] width 25 height 25
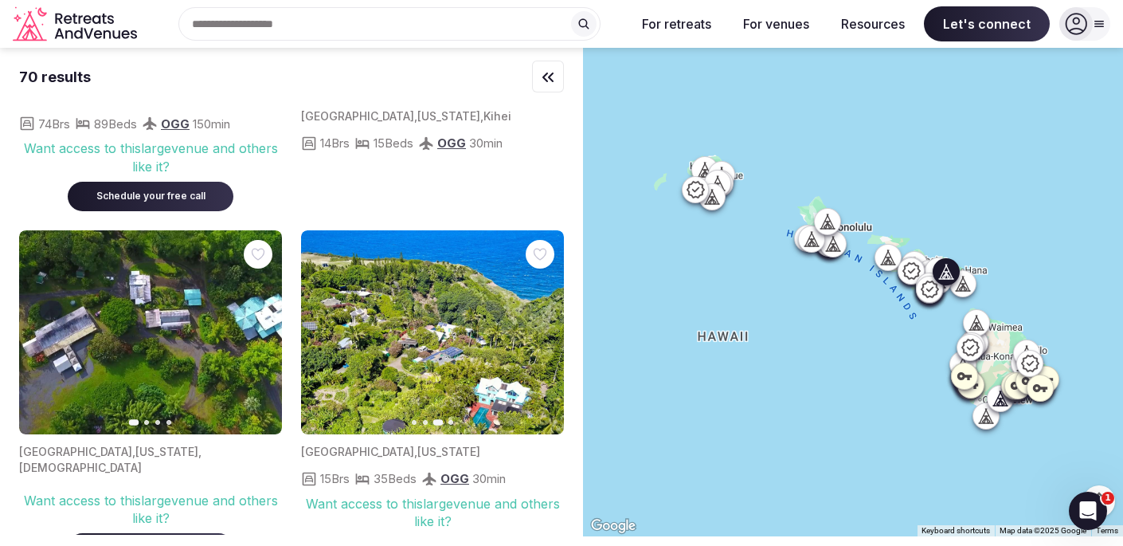
click at [535, 319] on button "Next slide" at bounding box center [541, 331] width 25 height 25
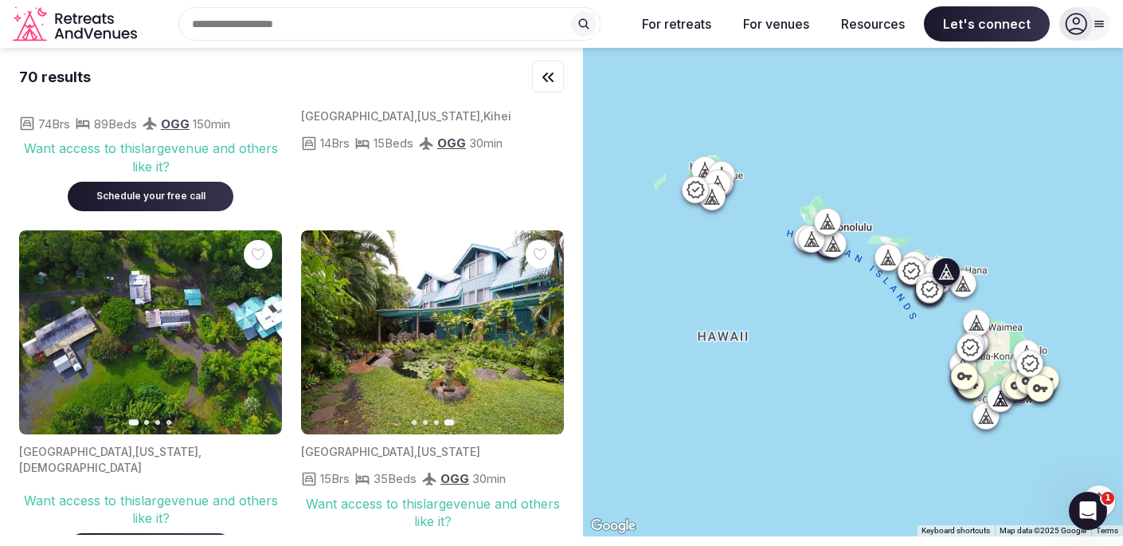
click at [443, 243] on img at bounding box center [432, 332] width 263 height 205
click at [443, 245] on img at bounding box center [432, 332] width 263 height 205
click at [166, 237] on img at bounding box center [150, 332] width 263 height 205
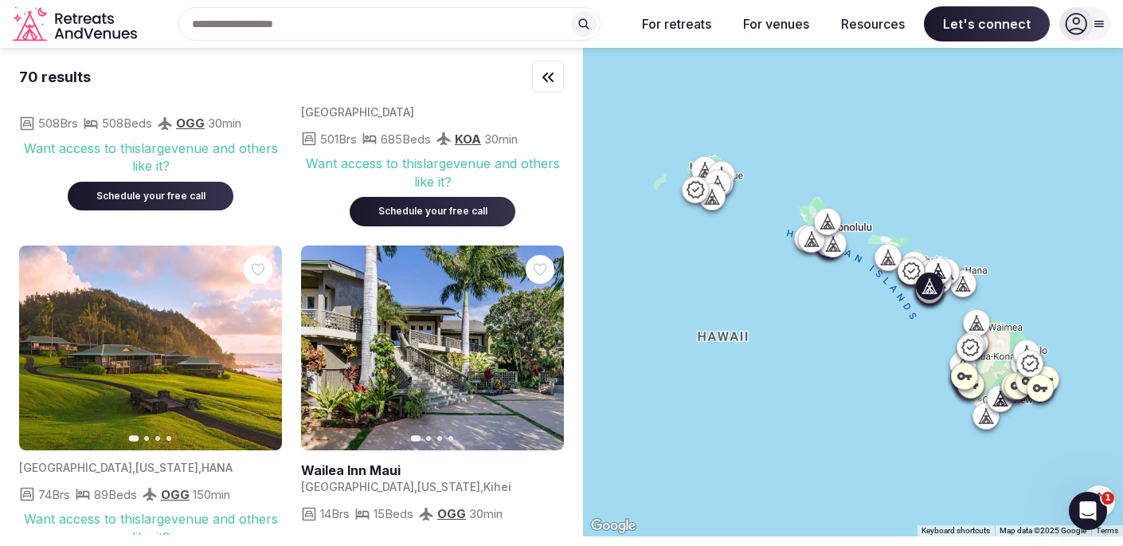
scroll to position [5691, 0]
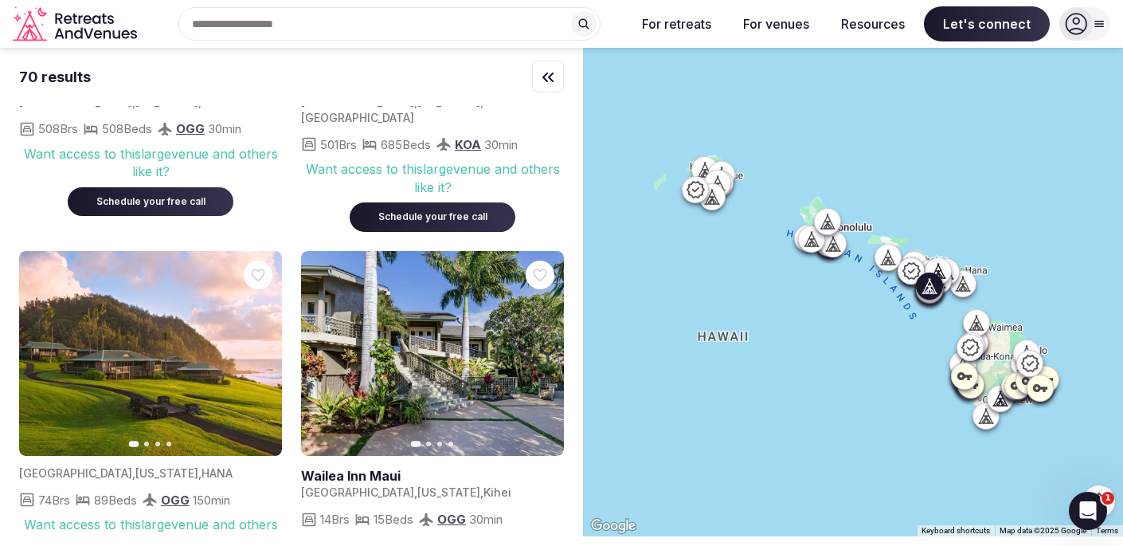
click at [419, 251] on link at bounding box center [432, 353] width 263 height 205
